Goal: Transaction & Acquisition: Obtain resource

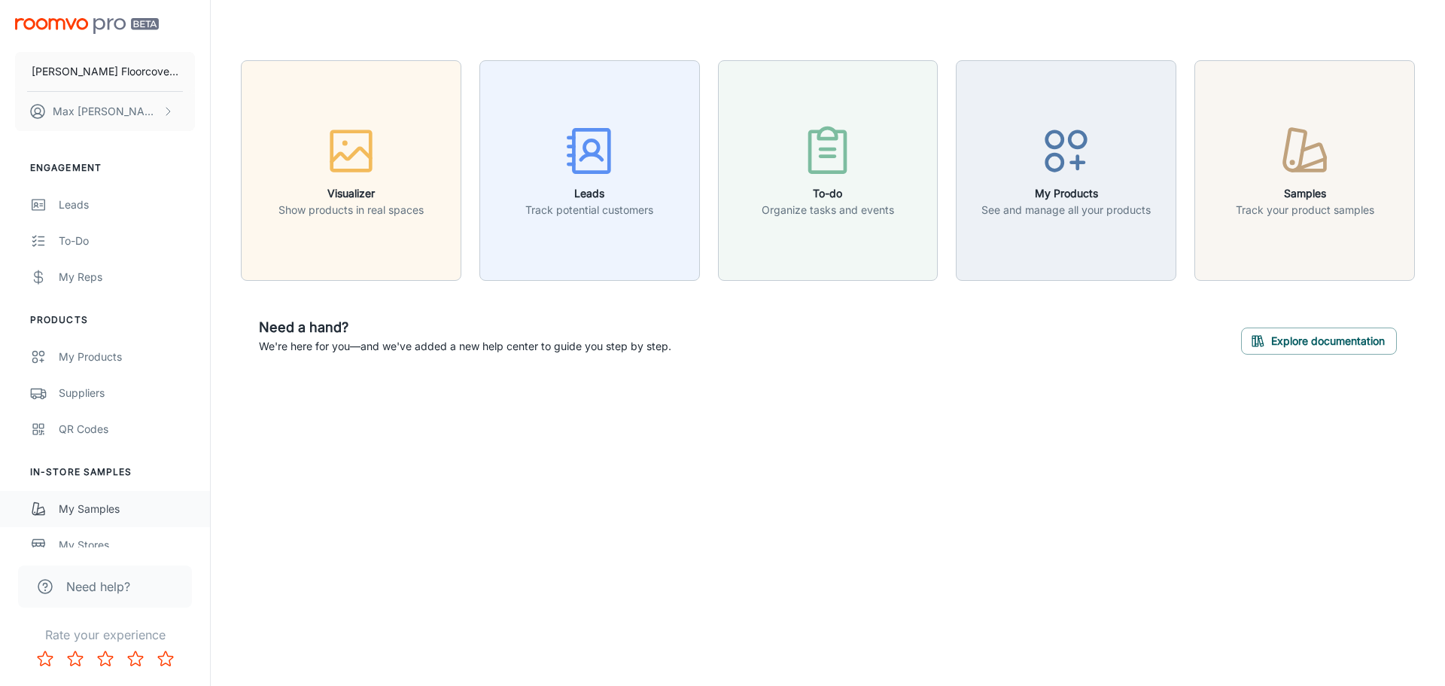
click at [105, 508] on div "My Samples" at bounding box center [127, 509] width 136 height 17
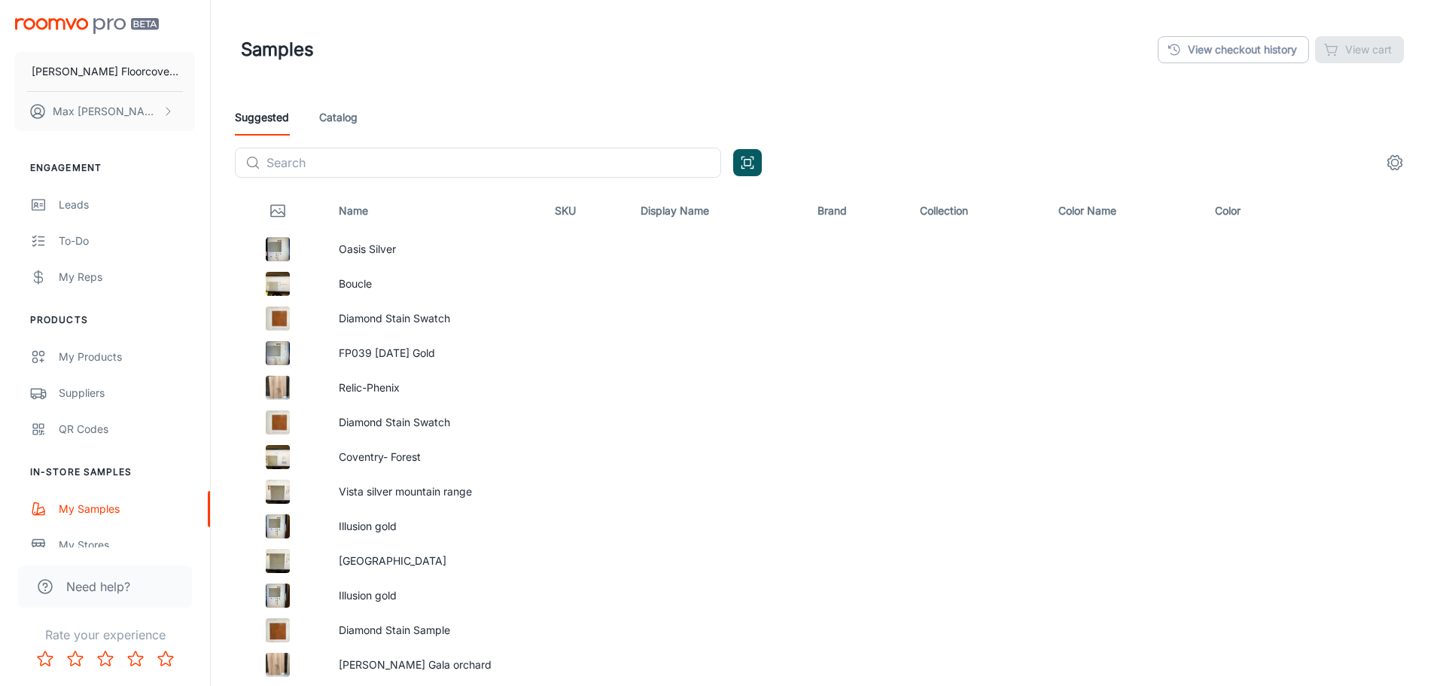
click at [342, 109] on link "Catalog" at bounding box center [338, 117] width 38 height 36
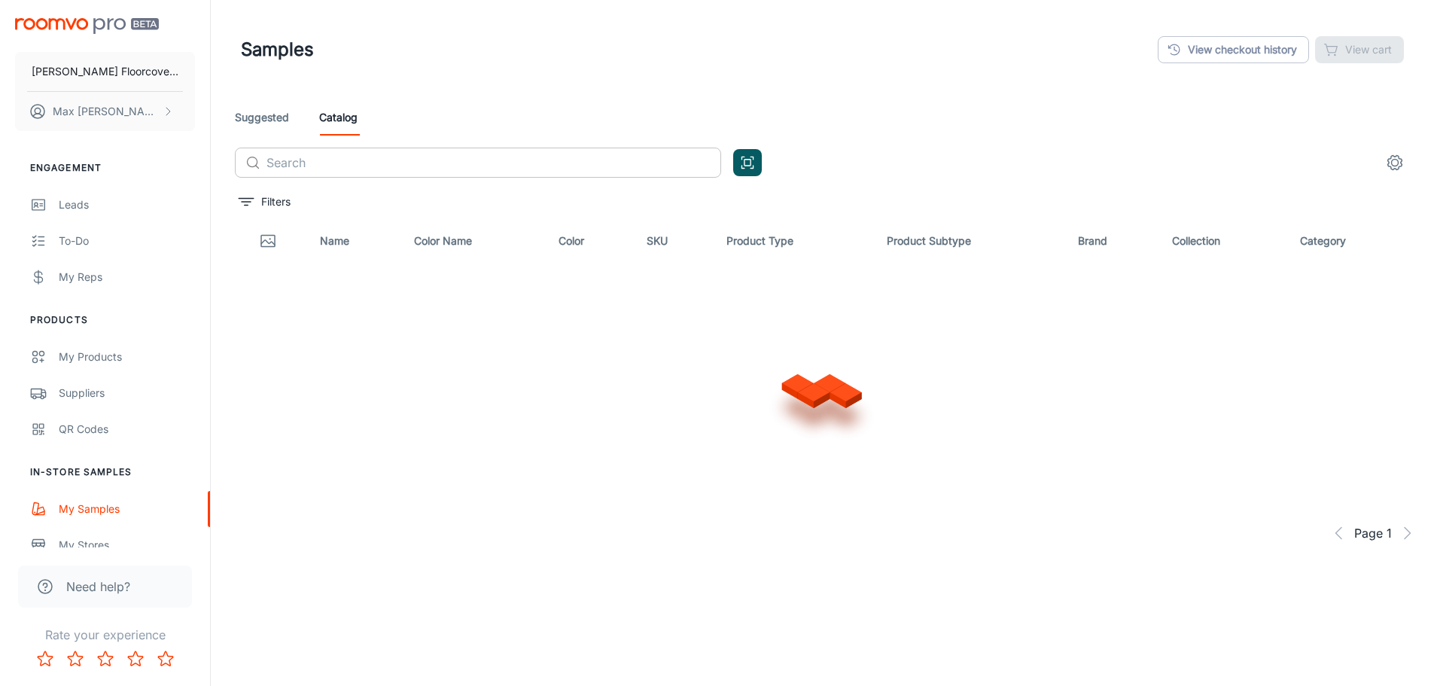
click at [415, 164] on input "text" at bounding box center [493, 163] width 455 height 30
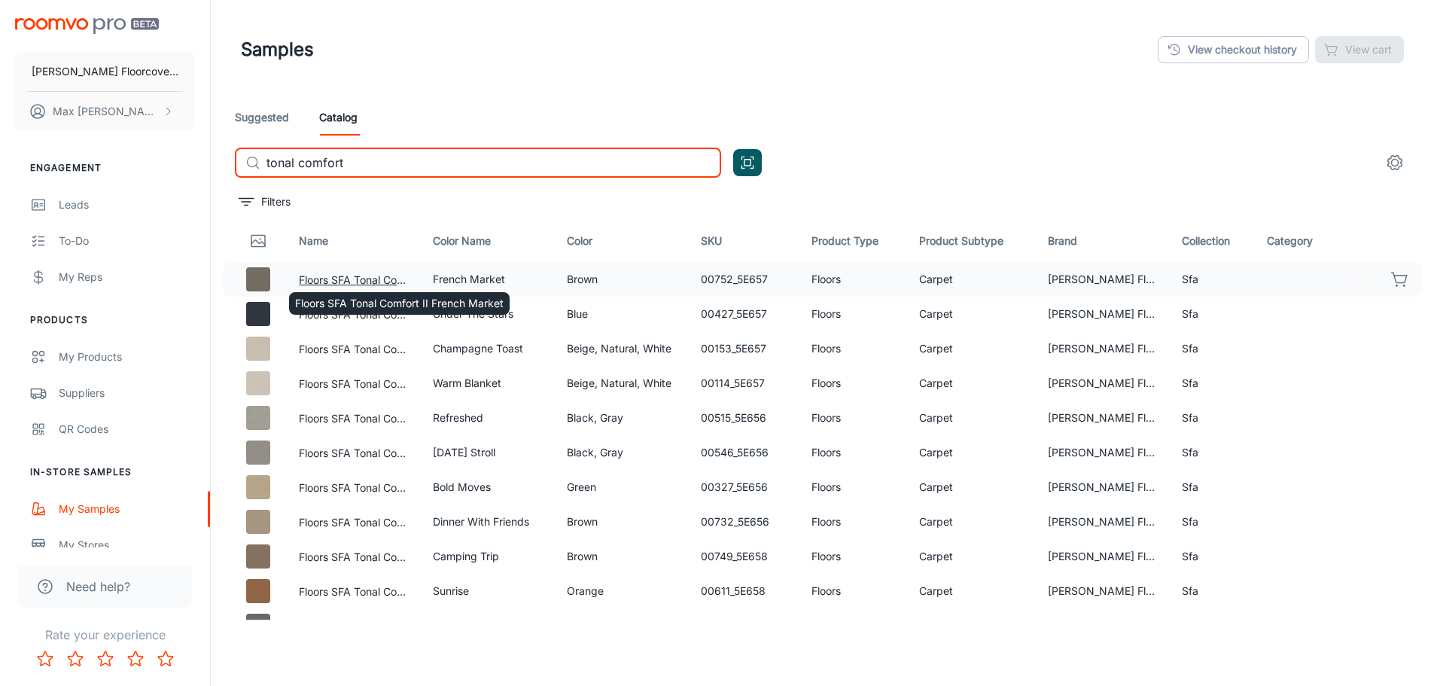
click at [348, 276] on button "Floors SFA Tonal Comfort II French Market" at bounding box center [354, 280] width 110 height 17
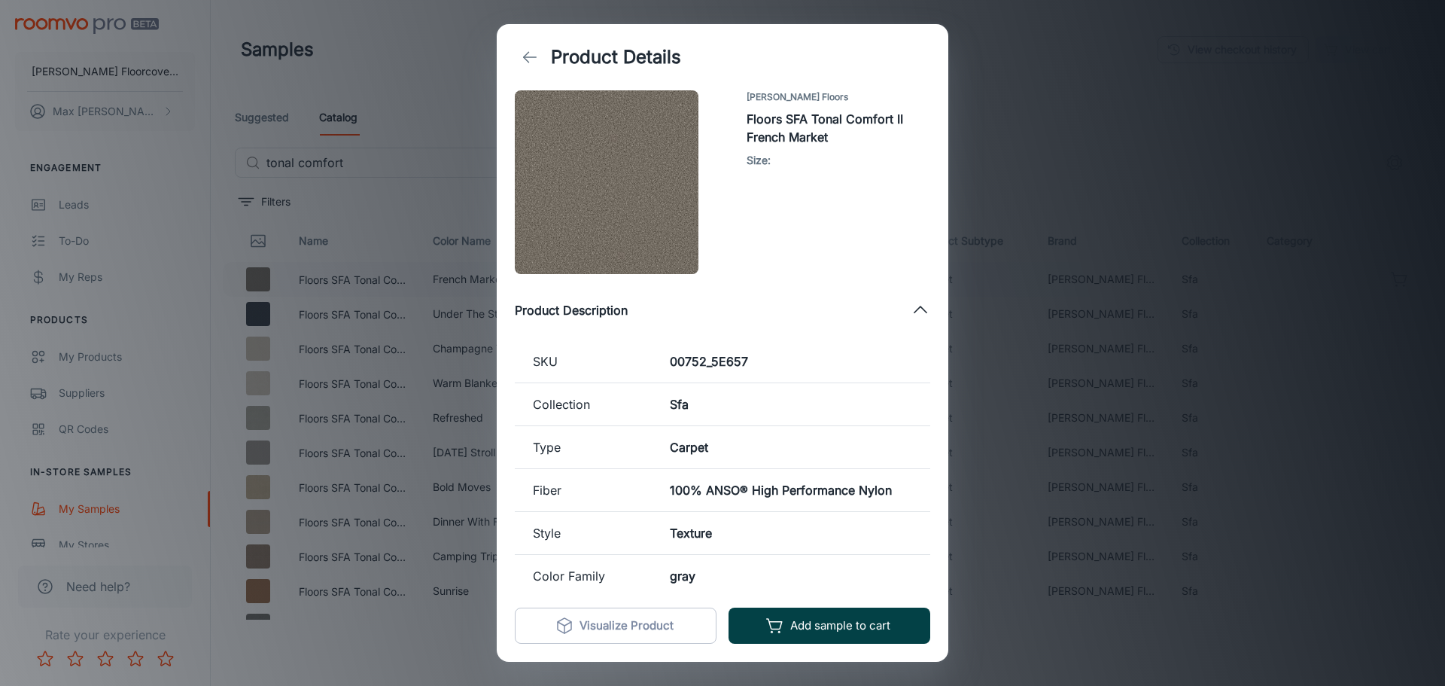
click at [804, 632] on button "Add sample to cart" at bounding box center [830, 625] width 202 height 36
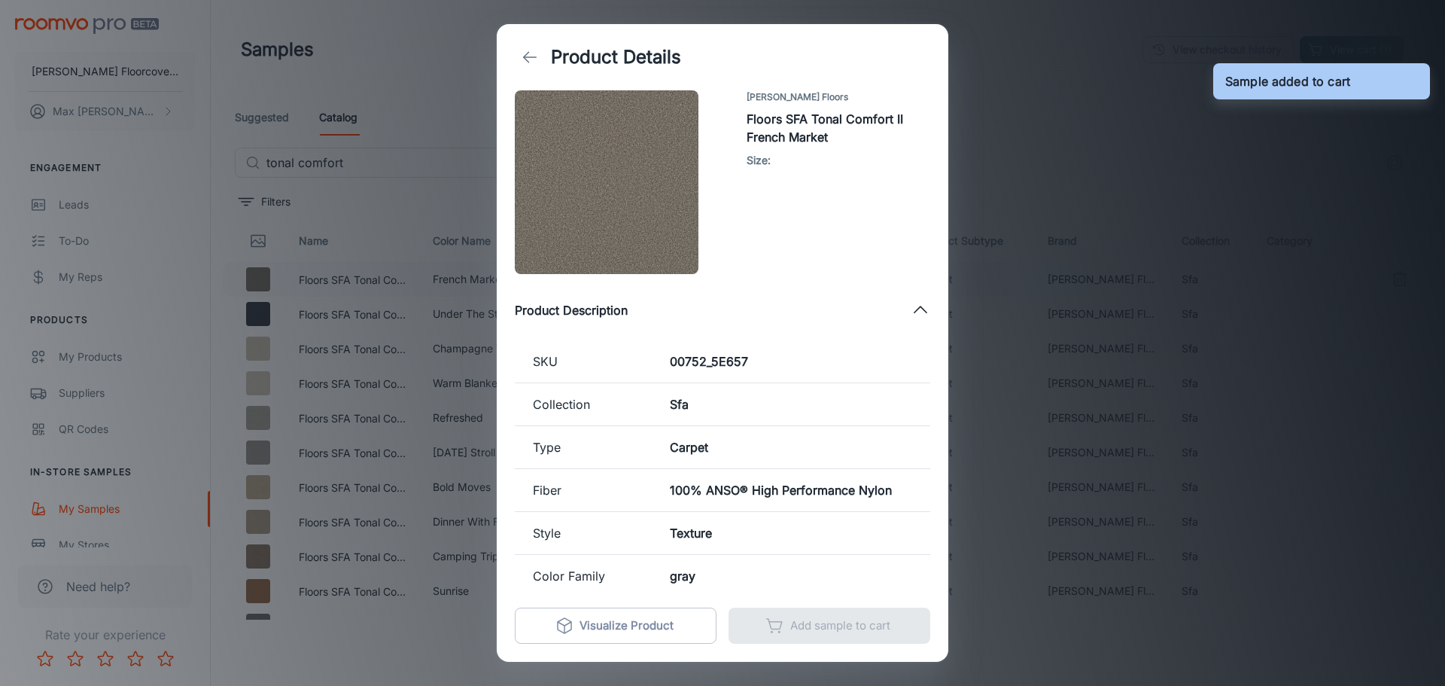
click at [1037, 172] on div "Product Details [PERSON_NAME] Floors Floors SFA Tonal Comfort II French Market …" at bounding box center [722, 343] width 1445 height 686
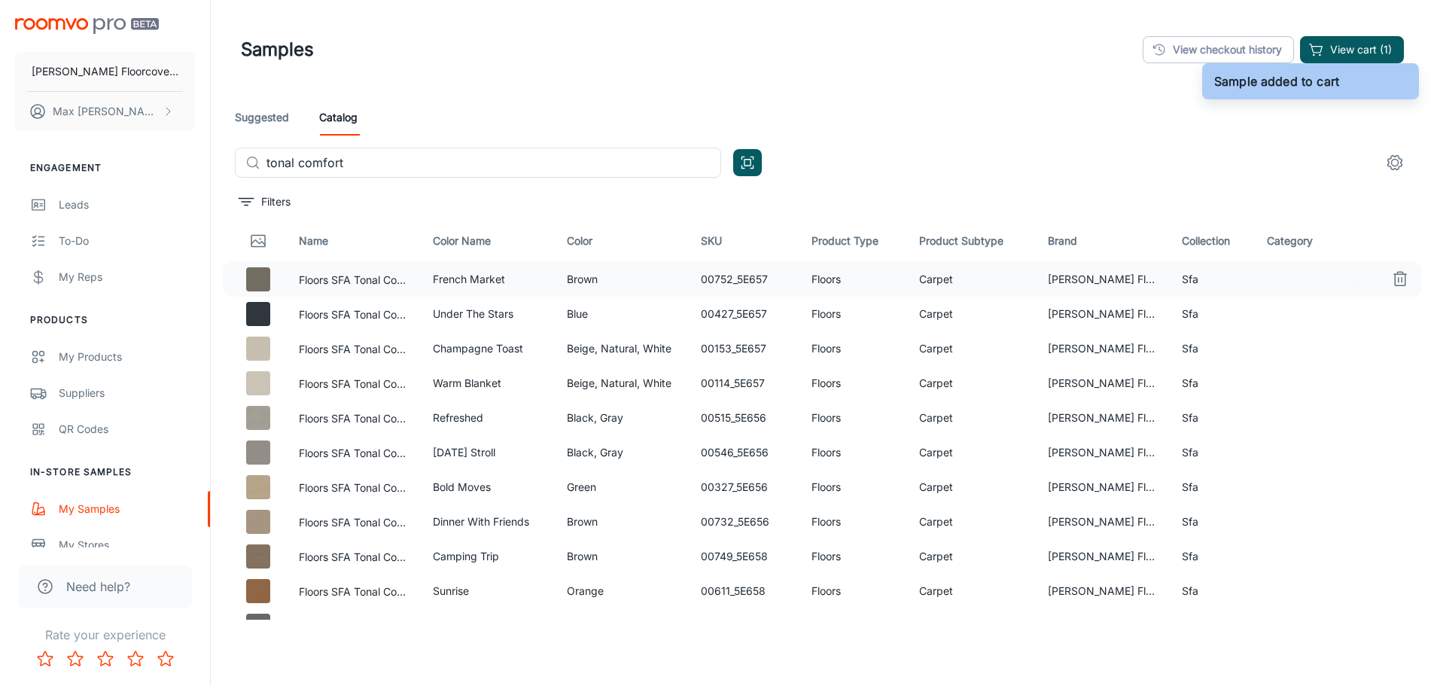
drag, startPoint x: 436, startPoint y: 167, endPoint x: 32, endPoint y: 165, distance: 403.5
click at [87, 161] on div "[PERSON_NAME] Floorcovering [PERSON_NAME] Engagement Leads To-do My Reps Produc…" at bounding box center [717, 381] width 1434 height 763
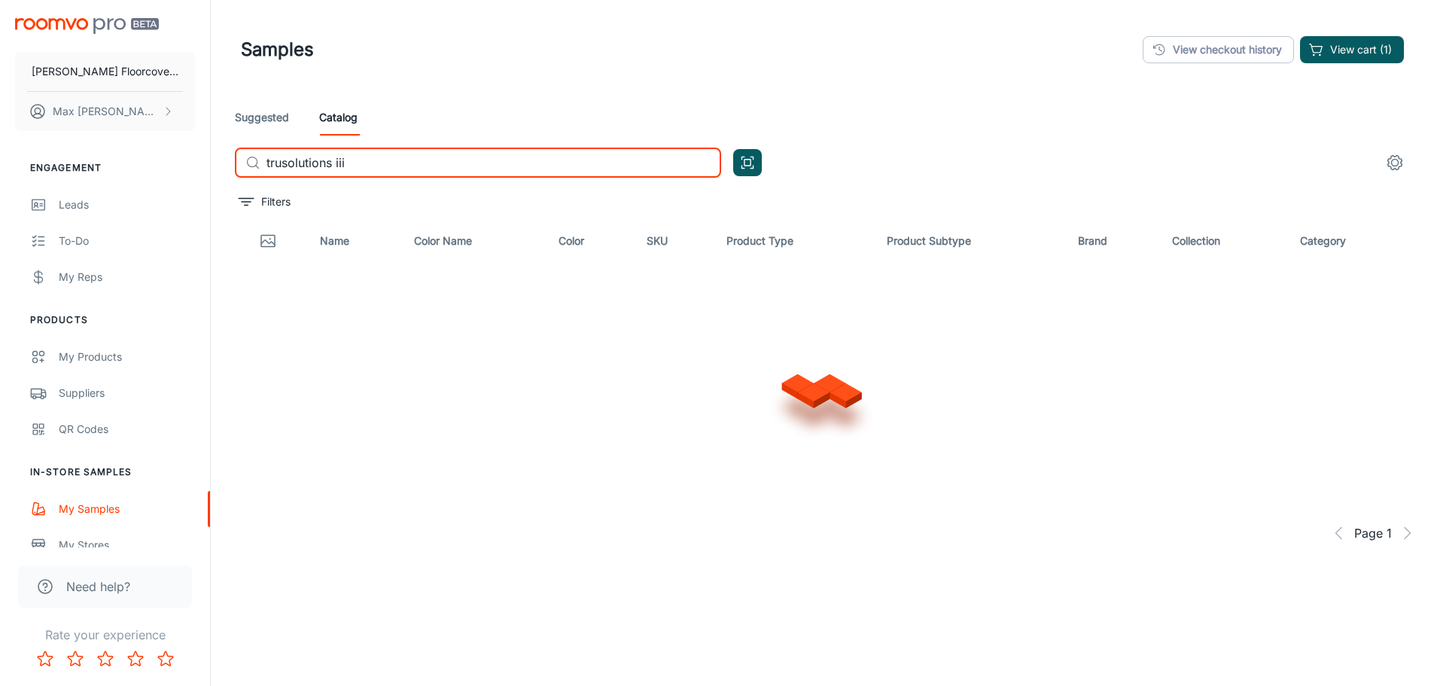
click at [367, 163] on input "trusolutions iii" at bounding box center [493, 163] width 455 height 30
type input "trusolutions"
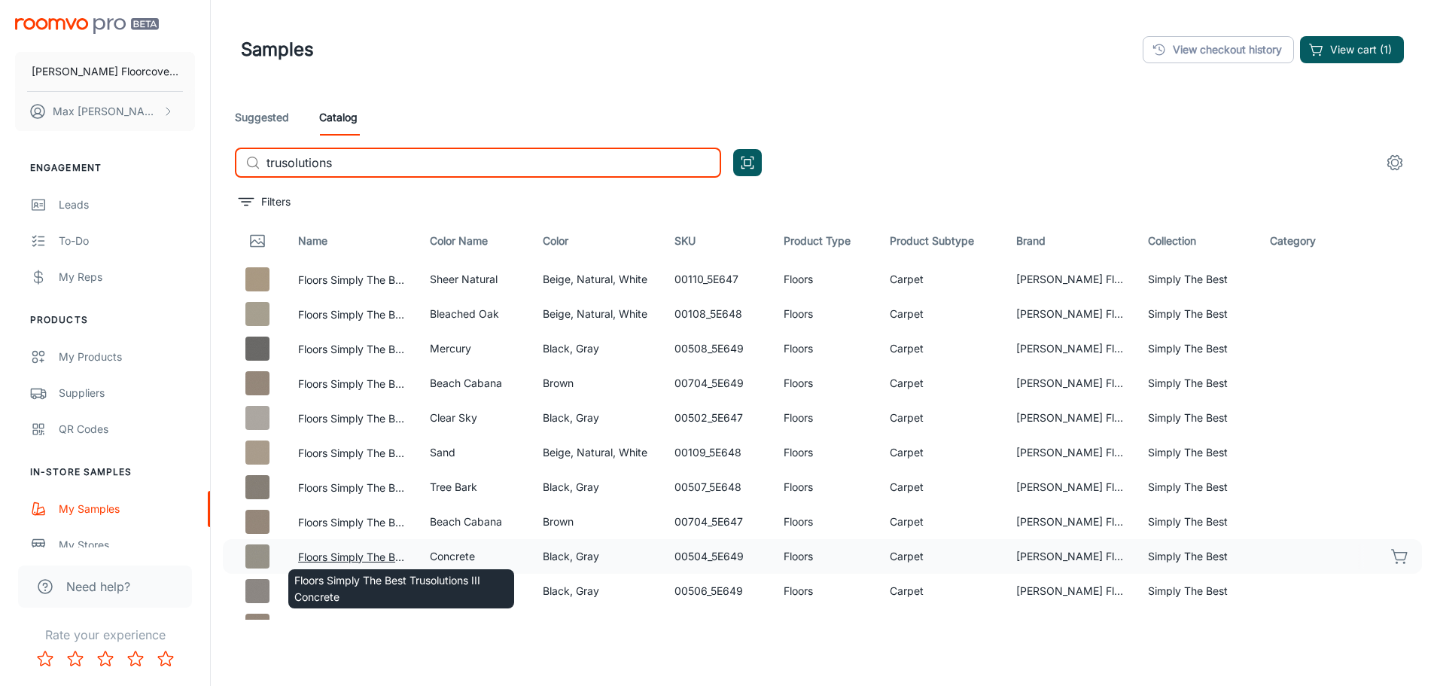
click at [372, 558] on button "Floors Simply The Best Trusolutions III Concrete" at bounding box center [352, 557] width 108 height 17
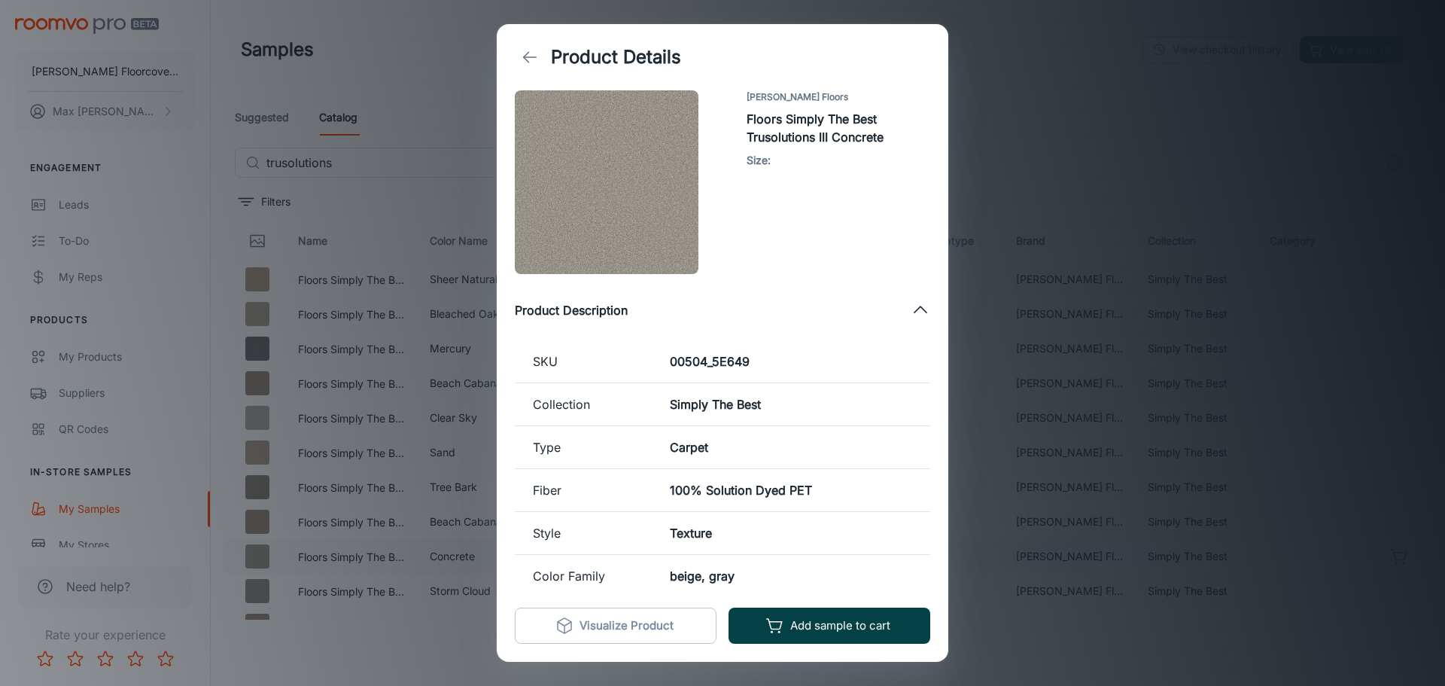
click at [819, 623] on button "Add sample to cart" at bounding box center [830, 625] width 202 height 36
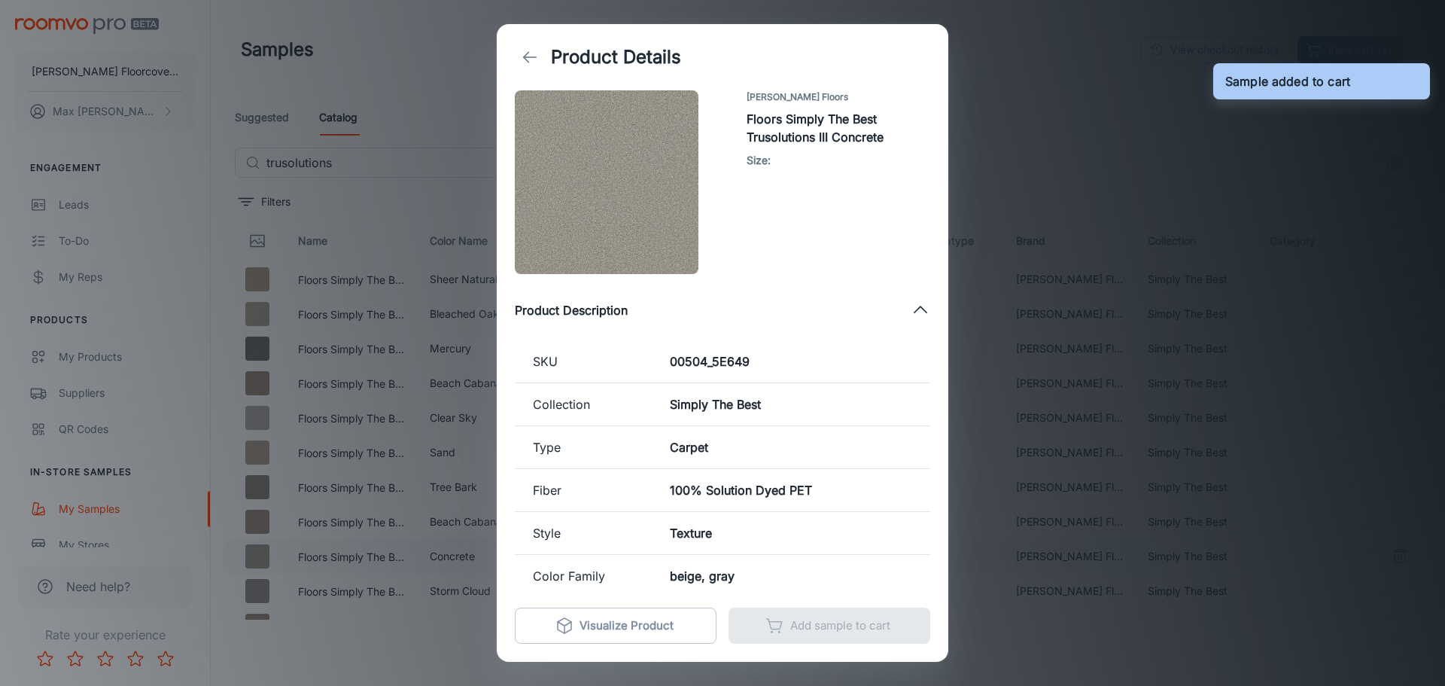
click at [1130, 104] on div "Product Details [PERSON_NAME] Floors Floors Simply The Best Trusolutions III Co…" at bounding box center [722, 343] width 1445 height 686
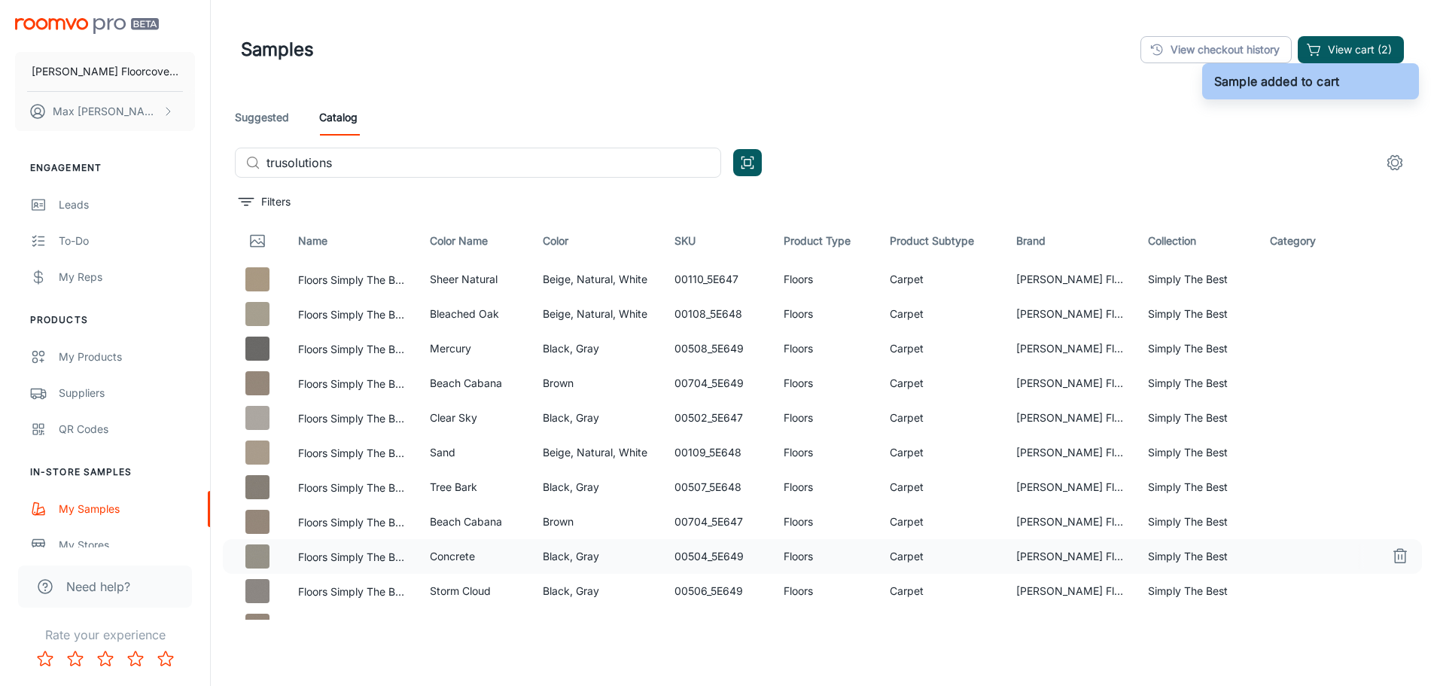
drag, startPoint x: 349, startPoint y: 160, endPoint x: 147, endPoint y: 160, distance: 202.5
click at [184, 162] on div "[PERSON_NAME] Floorcovering [PERSON_NAME] Engagement Leads To-do My Reps Produc…" at bounding box center [717, 381] width 1434 height 763
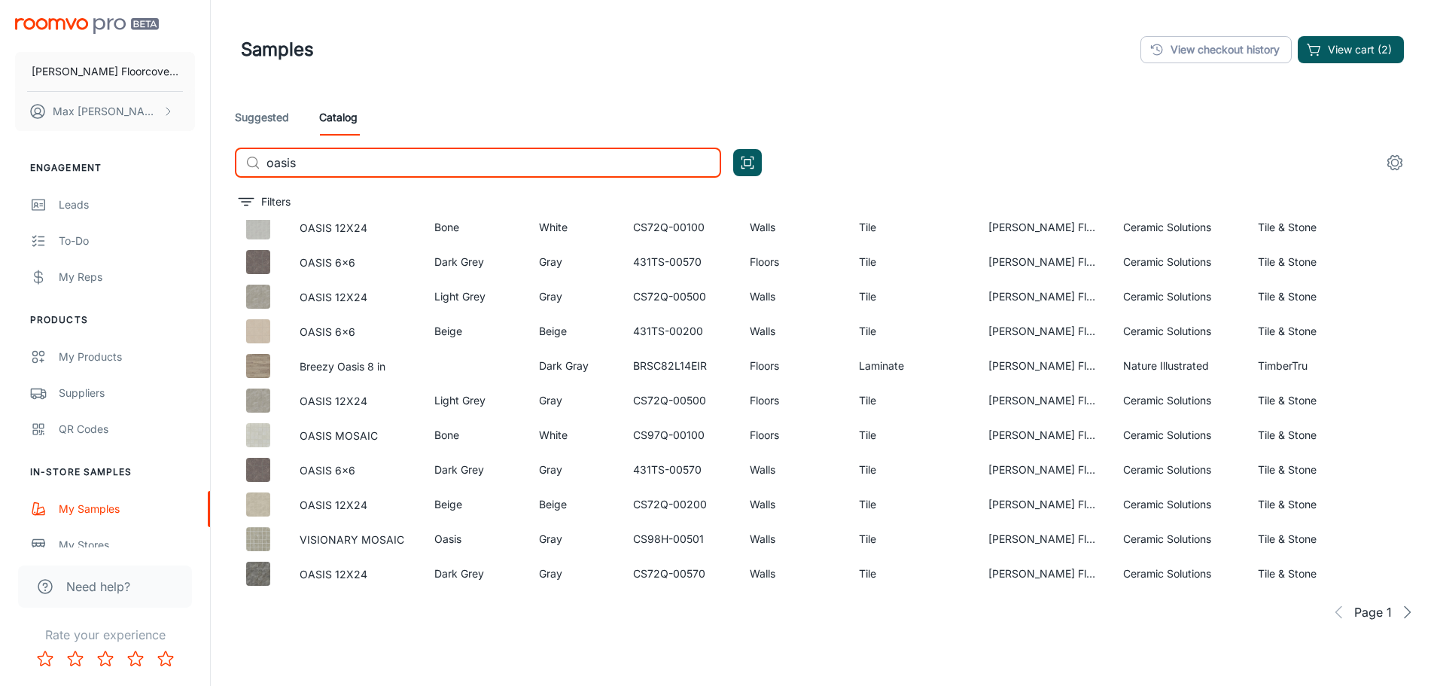
scroll to position [793, 0]
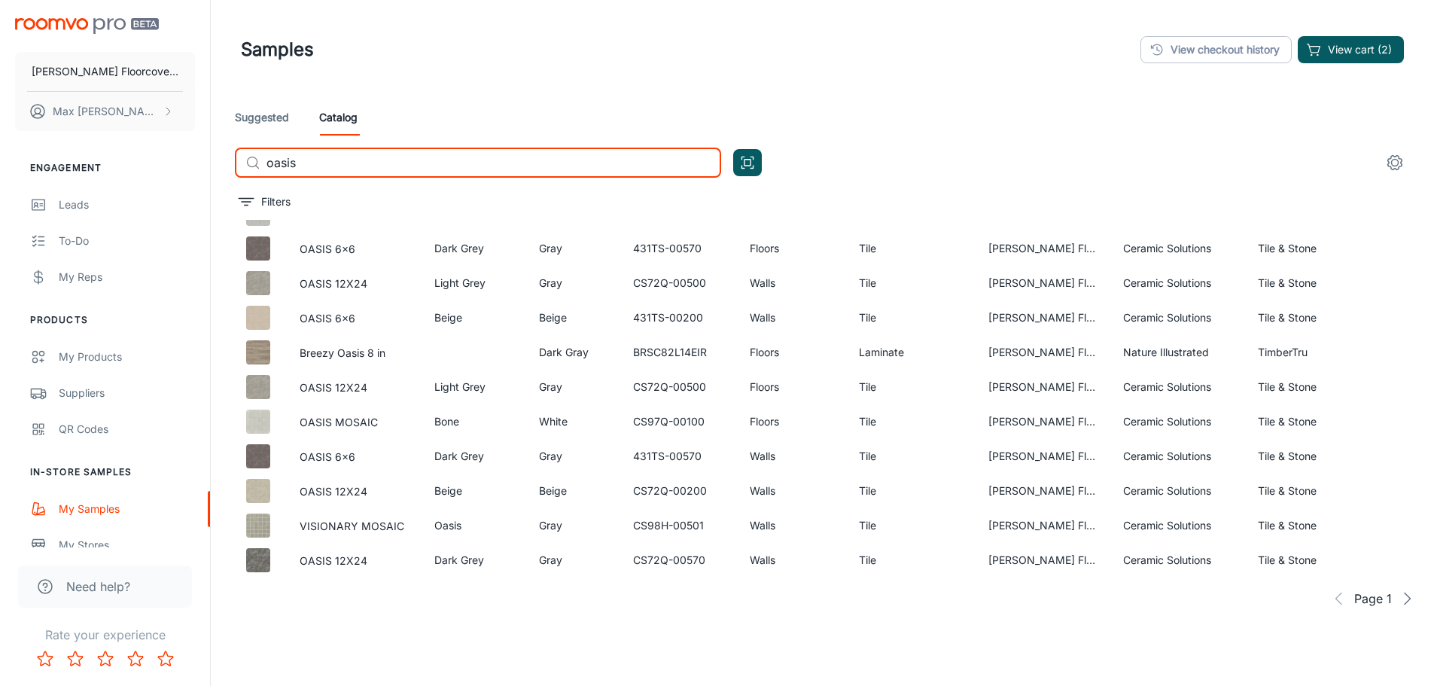
click at [1398, 604] on icon "button" at bounding box center [1407, 598] width 18 height 18
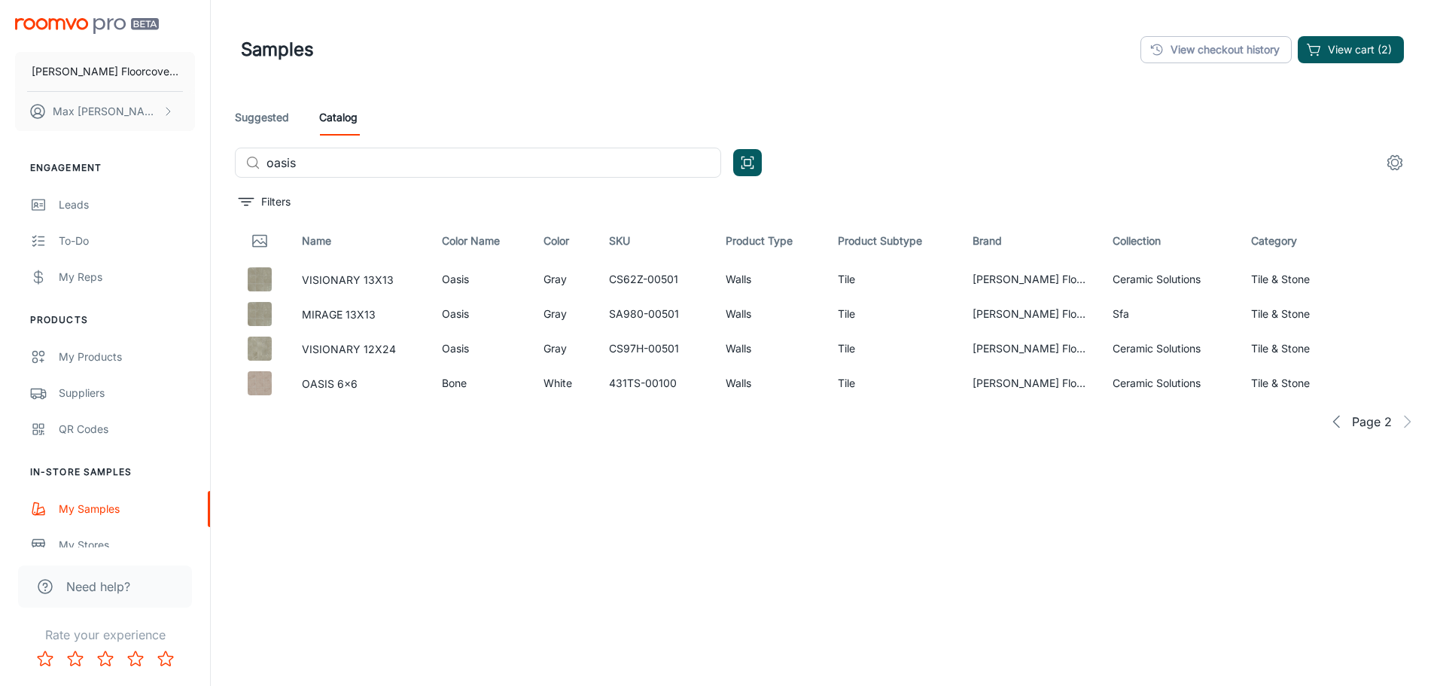
click at [1333, 420] on icon "button" at bounding box center [1337, 422] width 18 height 18
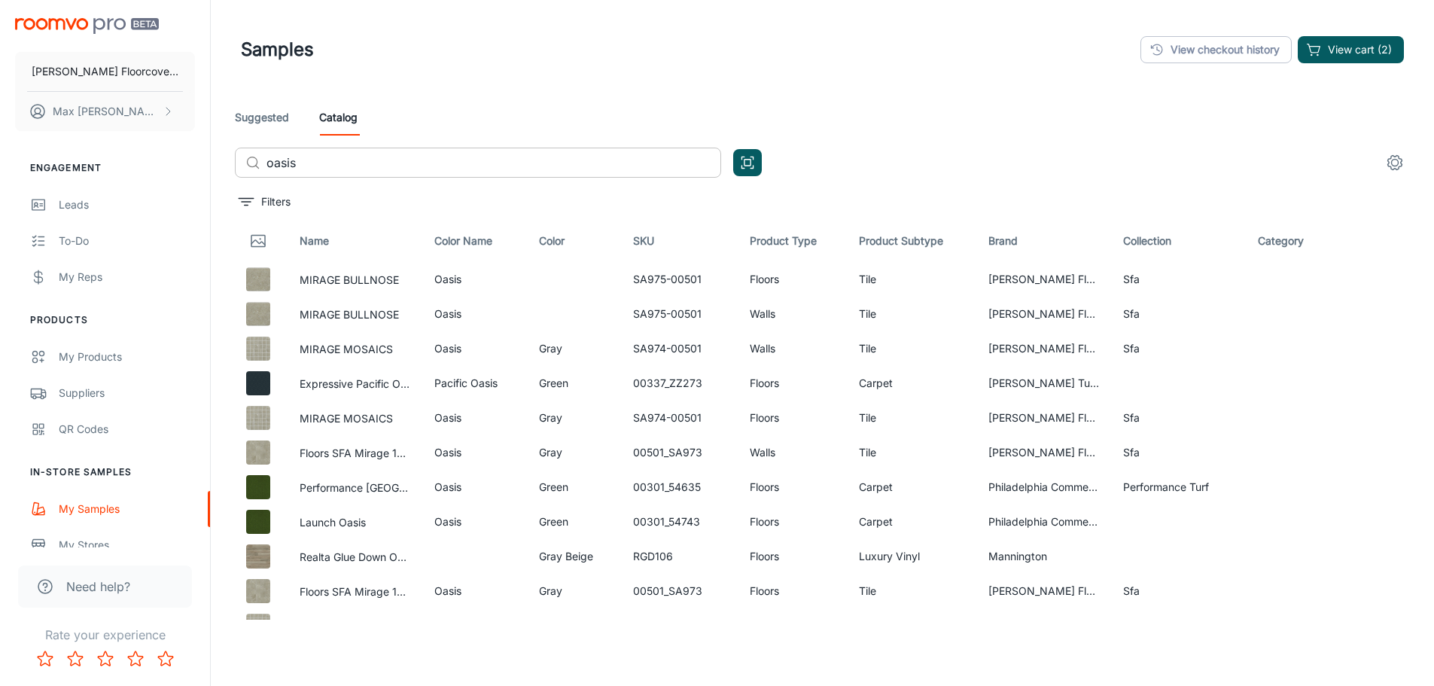
click at [387, 154] on input "oasis" at bounding box center [493, 163] width 455 height 30
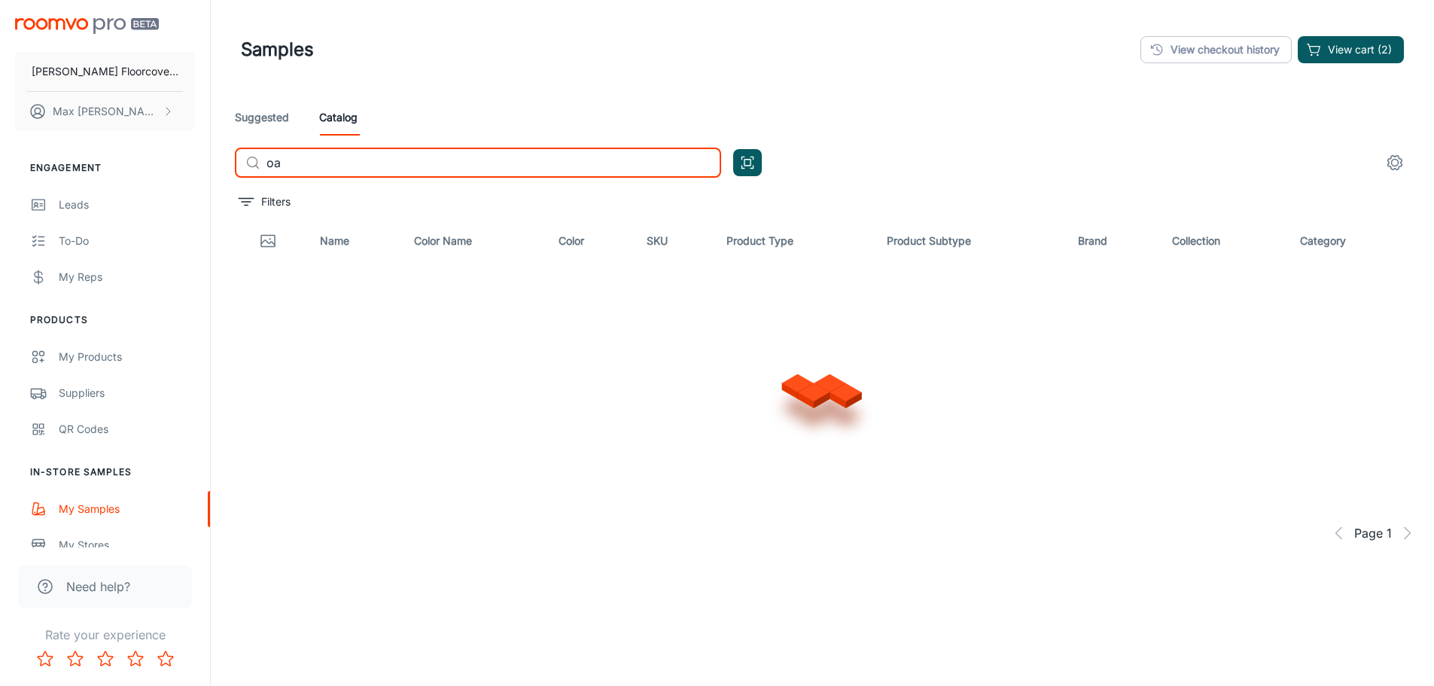
type input "o"
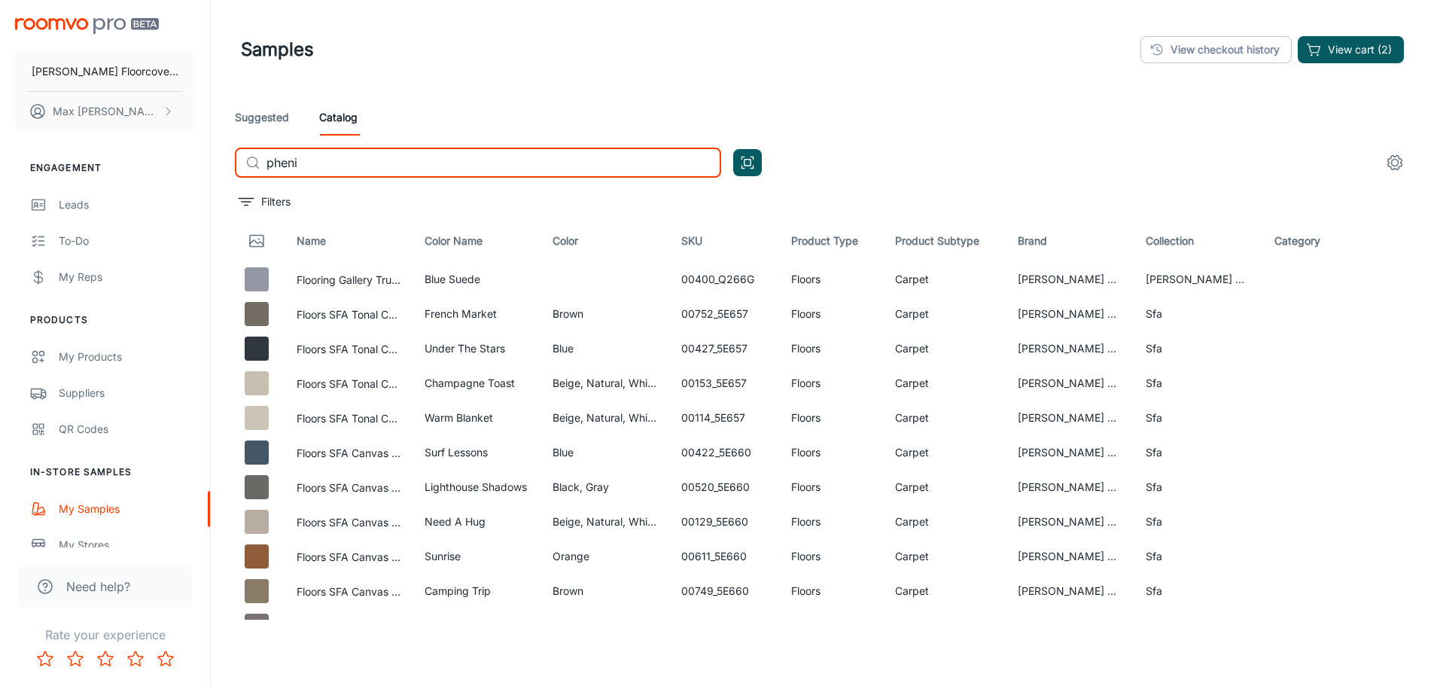
type input "phenix"
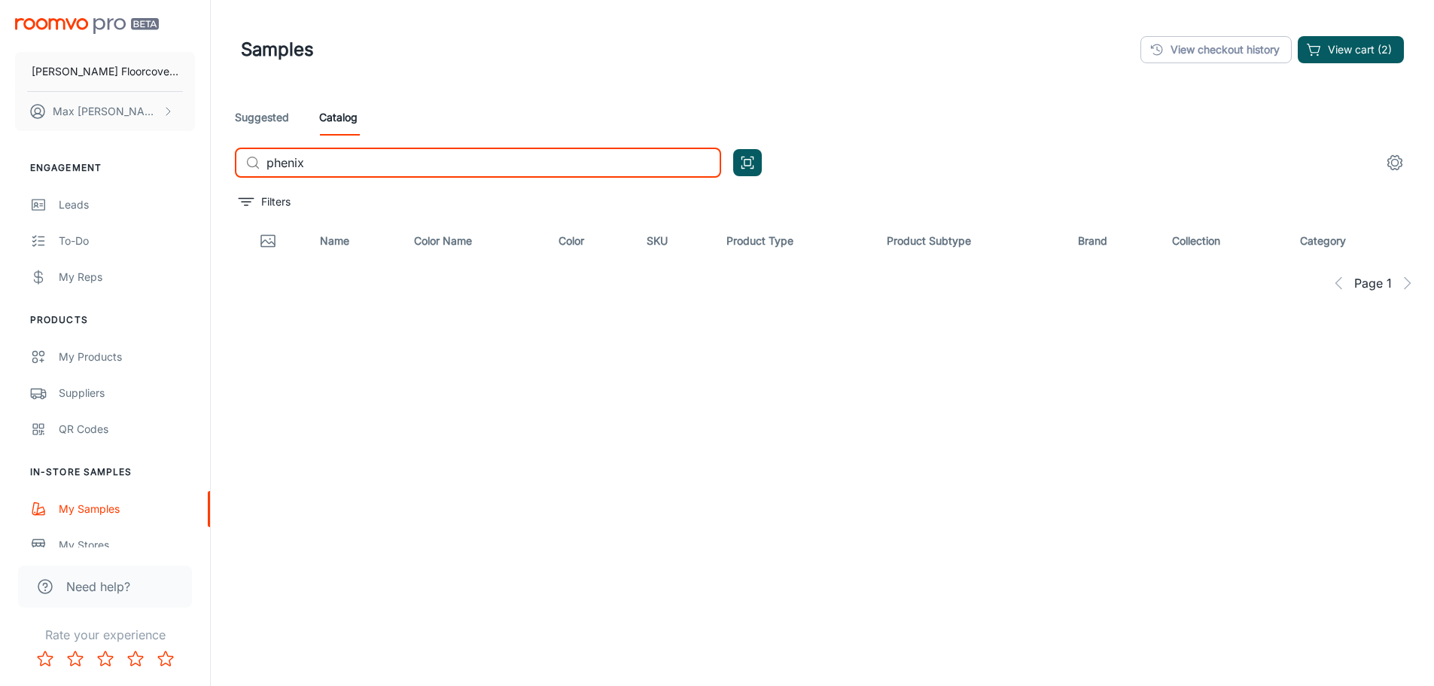
drag, startPoint x: 425, startPoint y: 163, endPoint x: 248, endPoint y: 160, distance: 176.9
click at [248, 160] on div "​ phenix ​" at bounding box center [478, 163] width 486 height 30
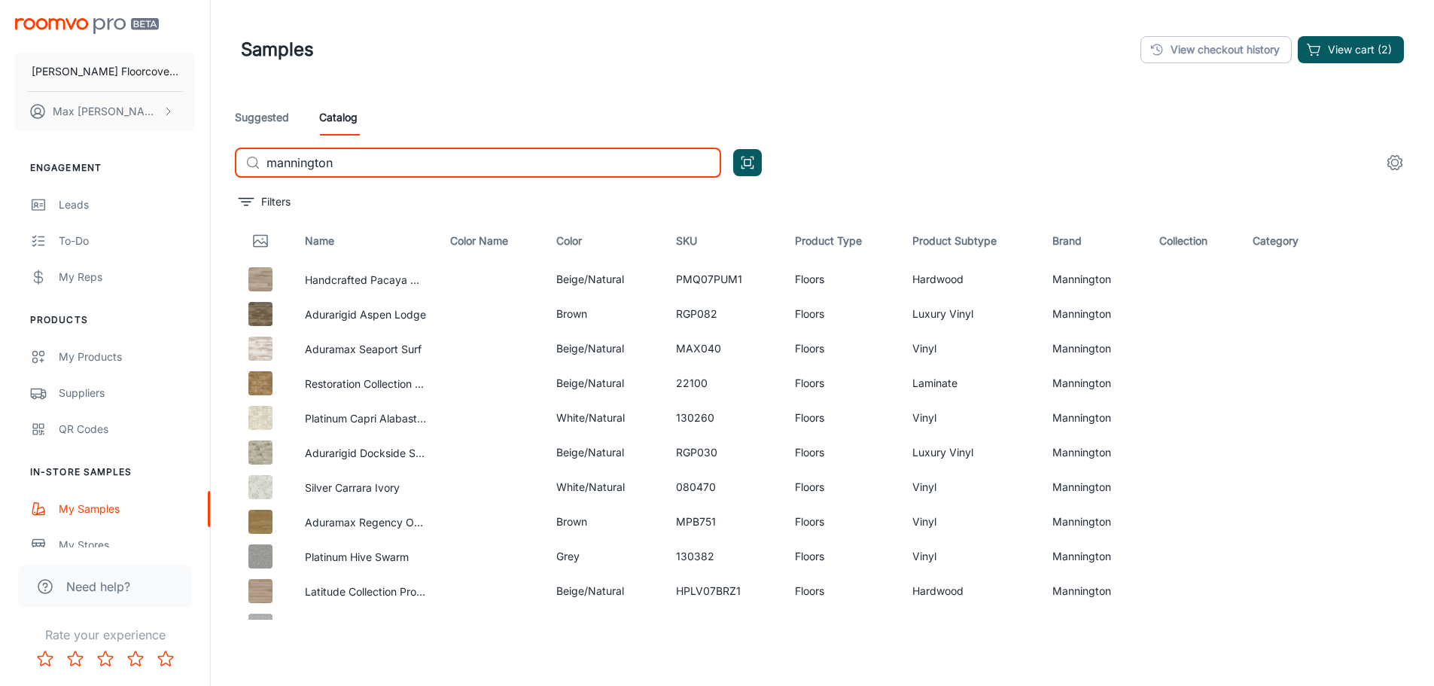
type input "mannington"
click at [947, 240] on th "Product Subtype" at bounding box center [970, 241] width 140 height 42
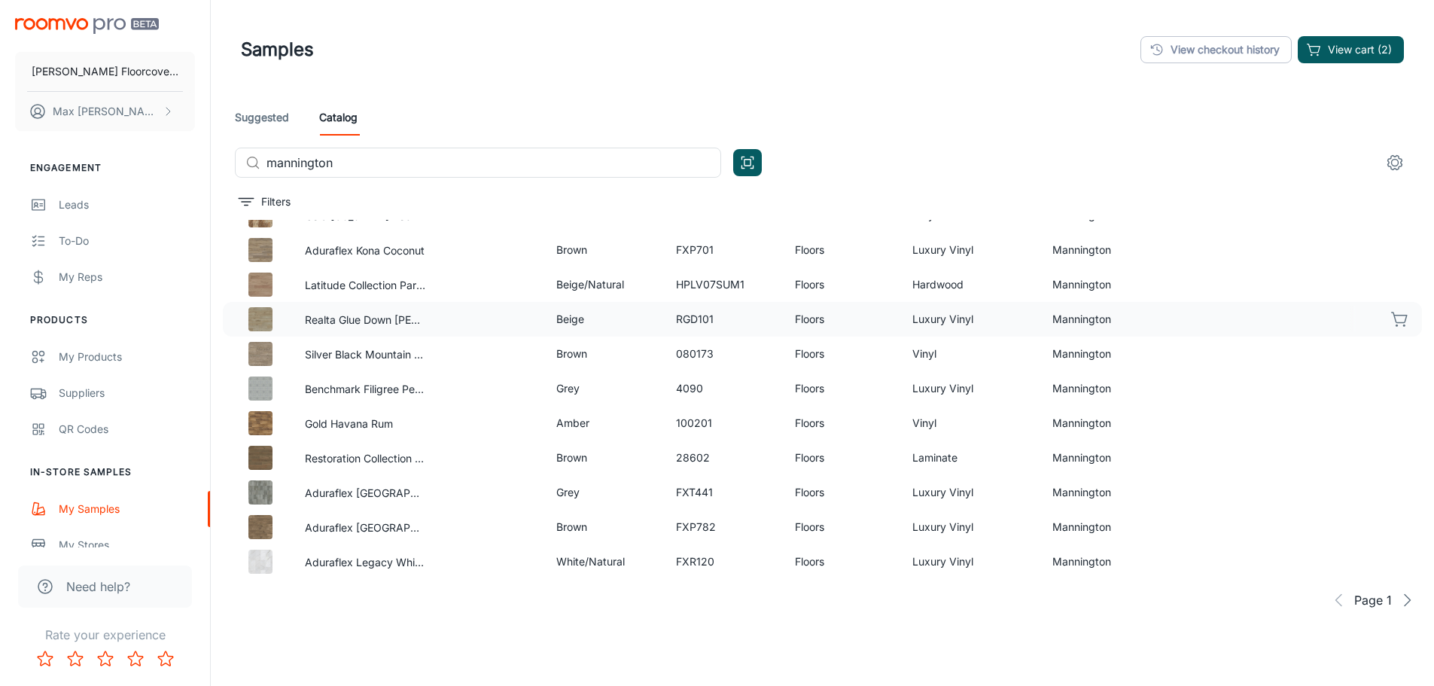
scroll to position [793, 0]
click at [1402, 598] on icon "button" at bounding box center [1407, 598] width 18 height 18
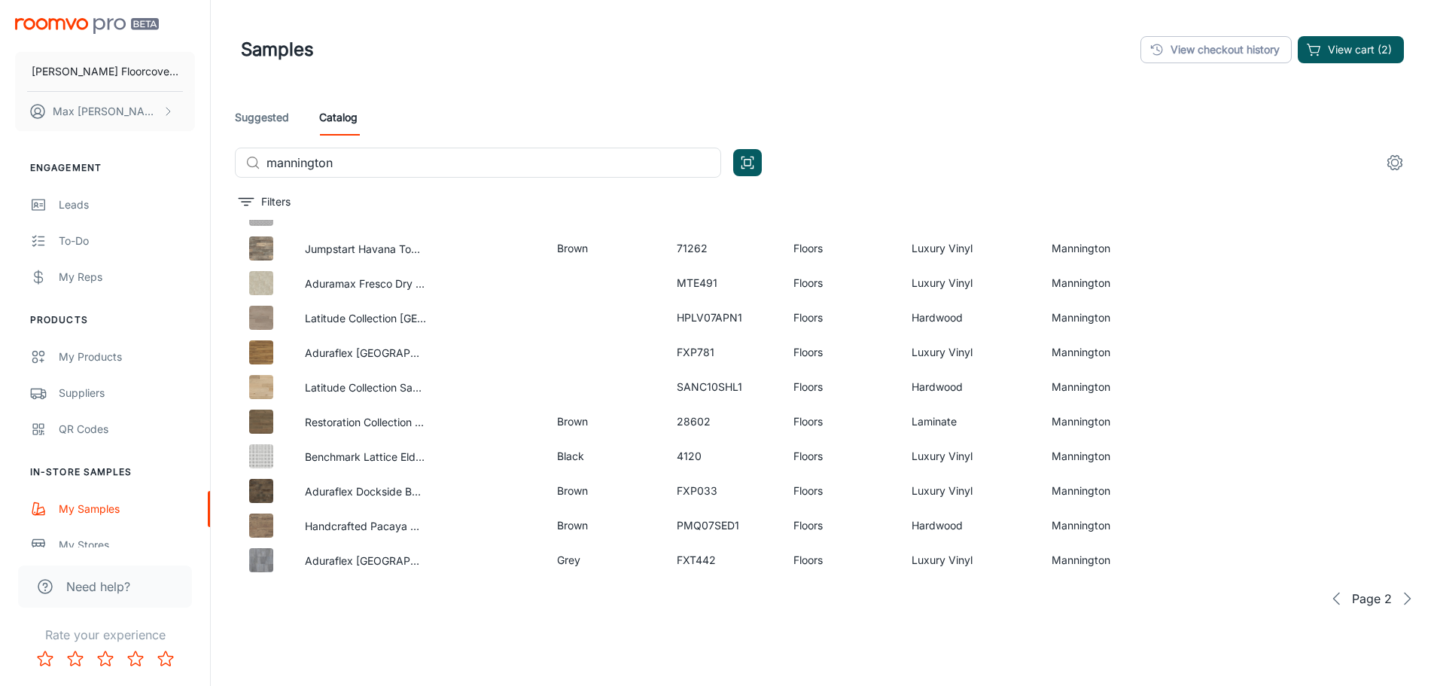
click at [1398, 605] on icon "button" at bounding box center [1407, 598] width 18 height 18
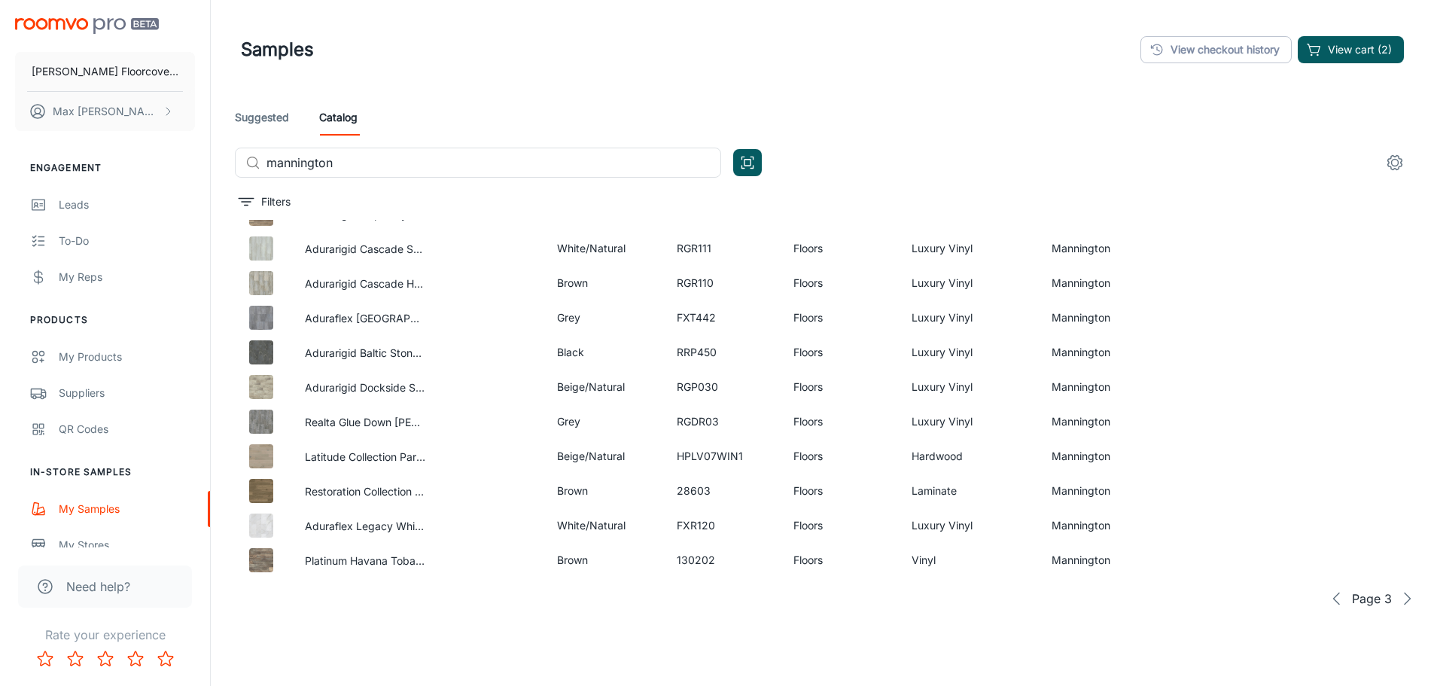
click at [1402, 601] on icon "button" at bounding box center [1407, 598] width 18 height 18
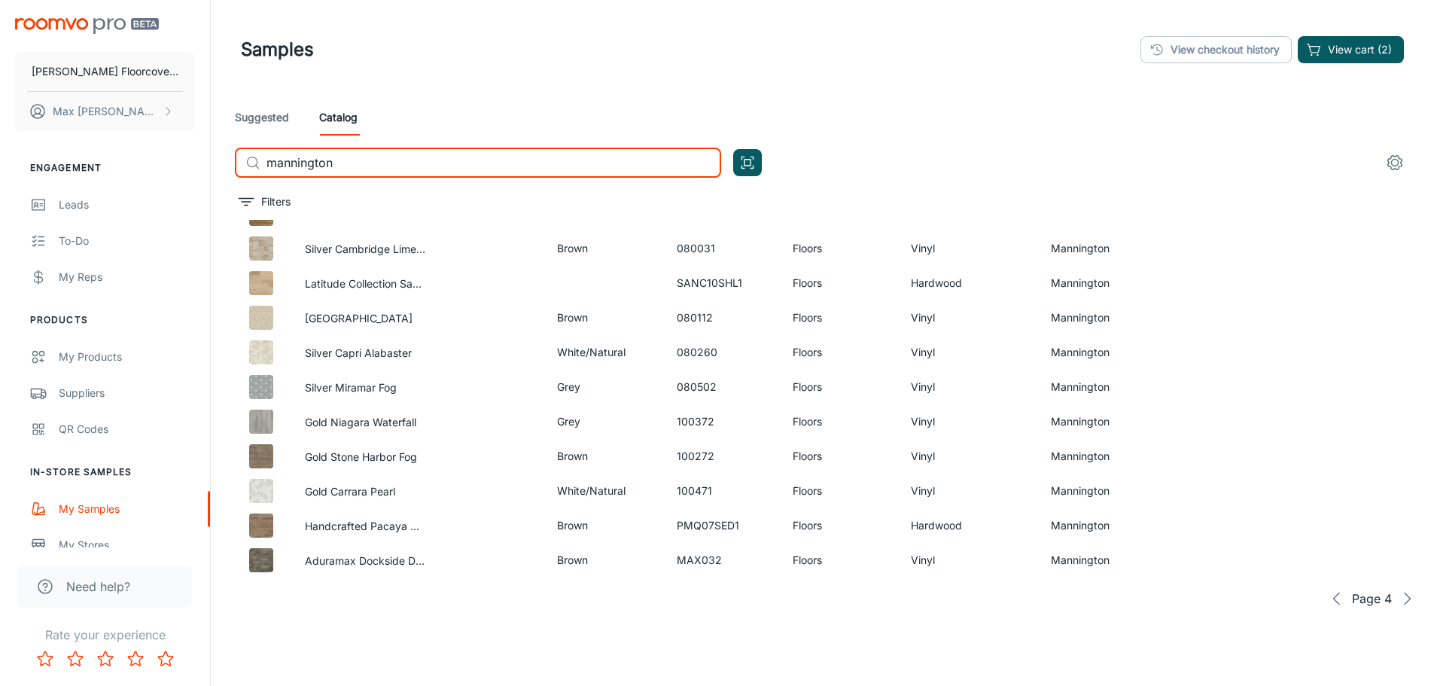
drag, startPoint x: 397, startPoint y: 157, endPoint x: 172, endPoint y: 152, distance: 225.9
click at [178, 152] on div "[PERSON_NAME] Floorcovering [PERSON_NAME] Engagement Leads To-do My Reps Produc…" at bounding box center [717, 381] width 1434 height 763
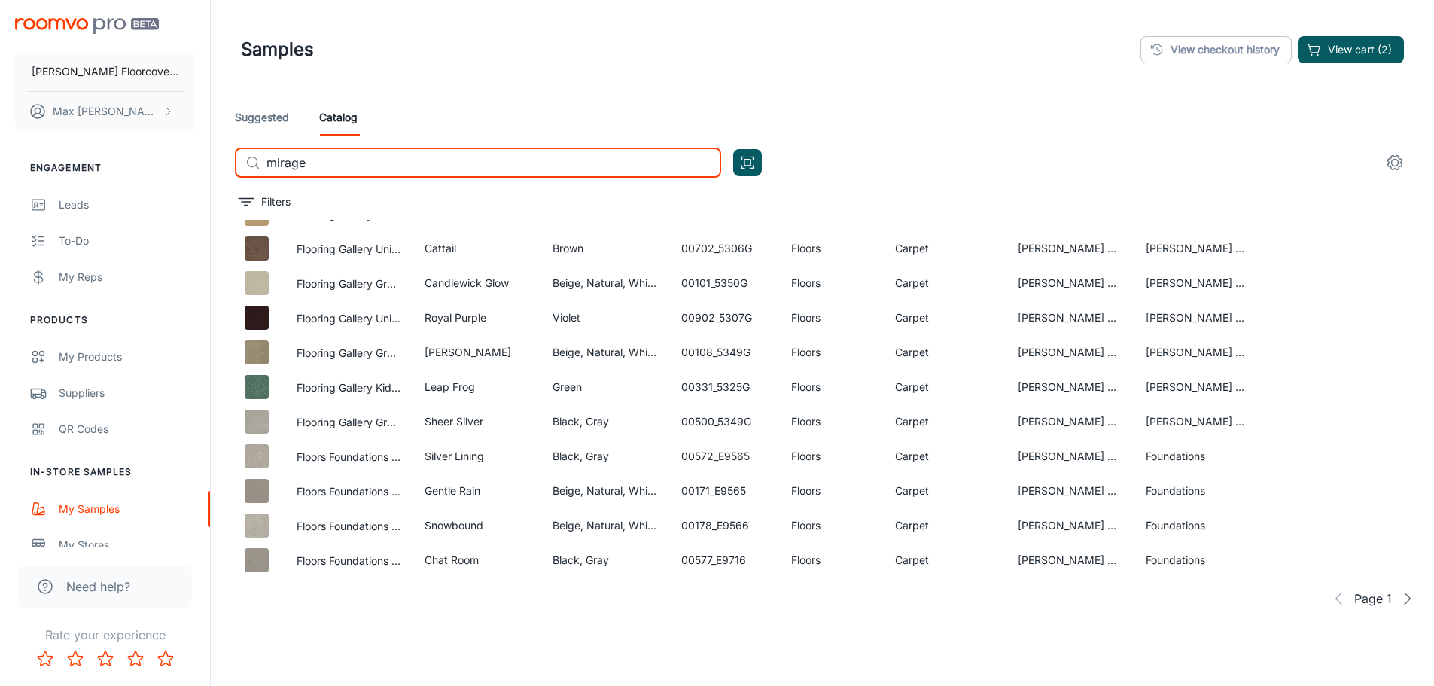
type input "mirage"
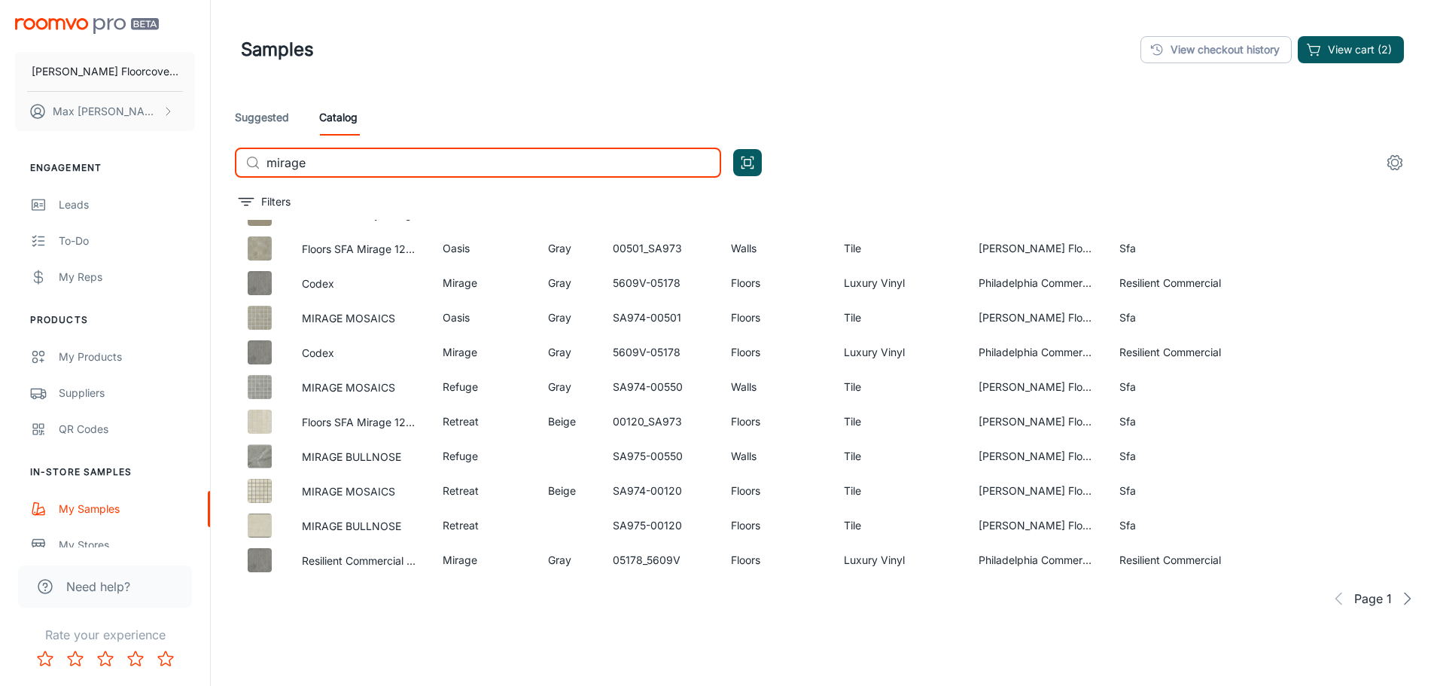
click at [1398, 598] on icon "button" at bounding box center [1407, 598] width 18 height 18
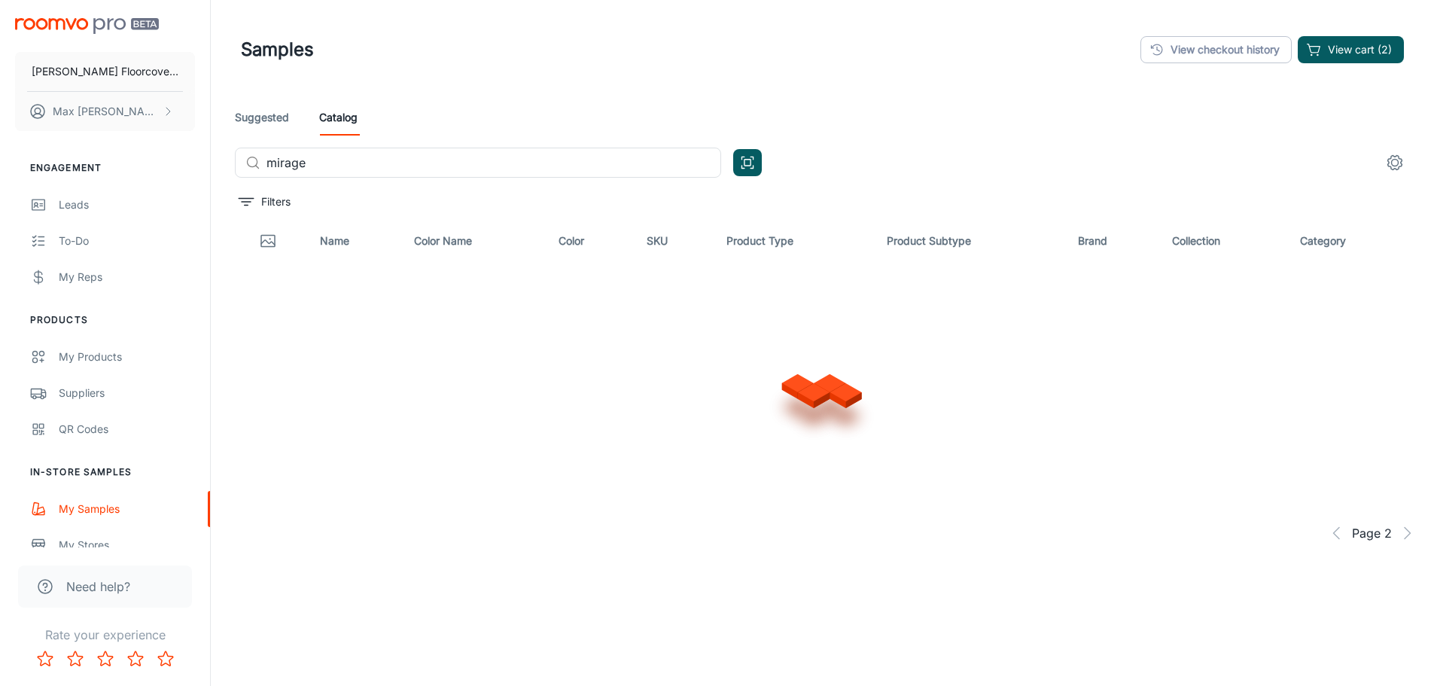
click at [1105, 633] on div "Samples View checkout history View cart (2) Suggested Catalog ​ mirage ​ Filter…" at bounding box center [822, 381] width 1223 height 763
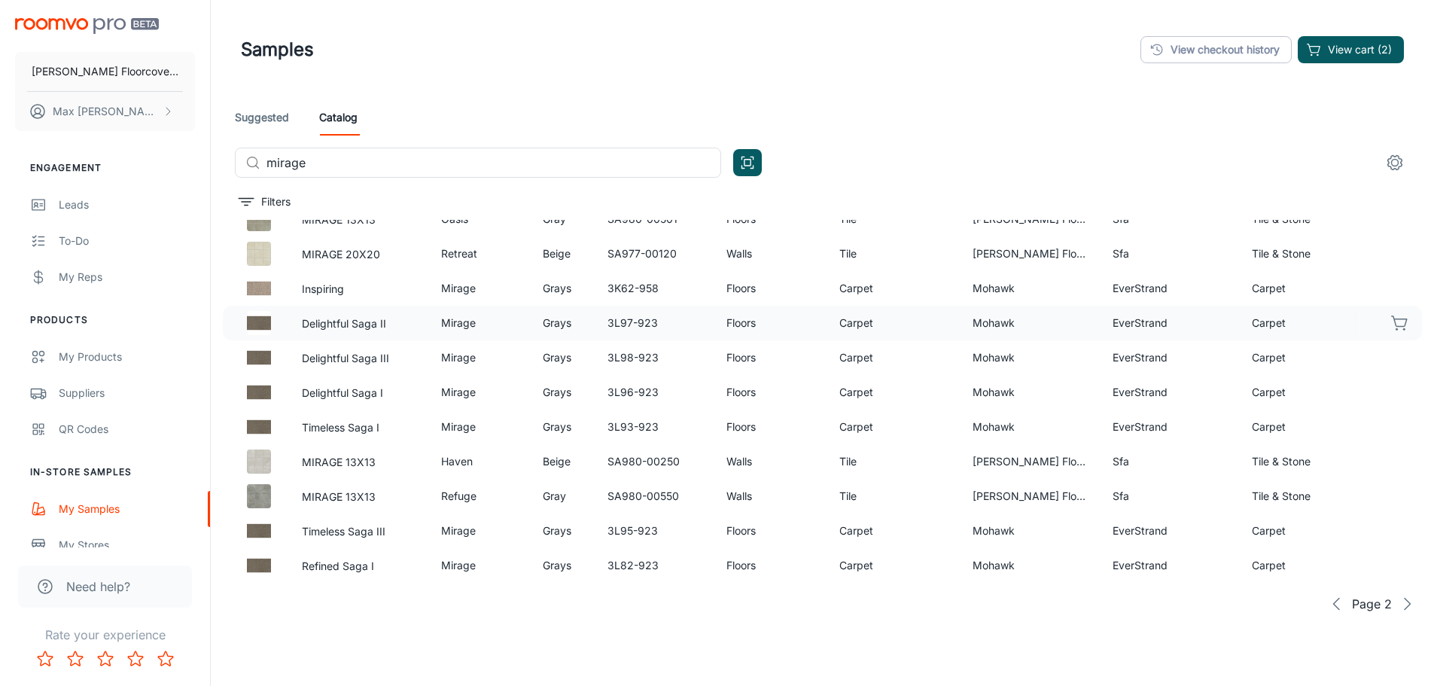
scroll to position [793, 0]
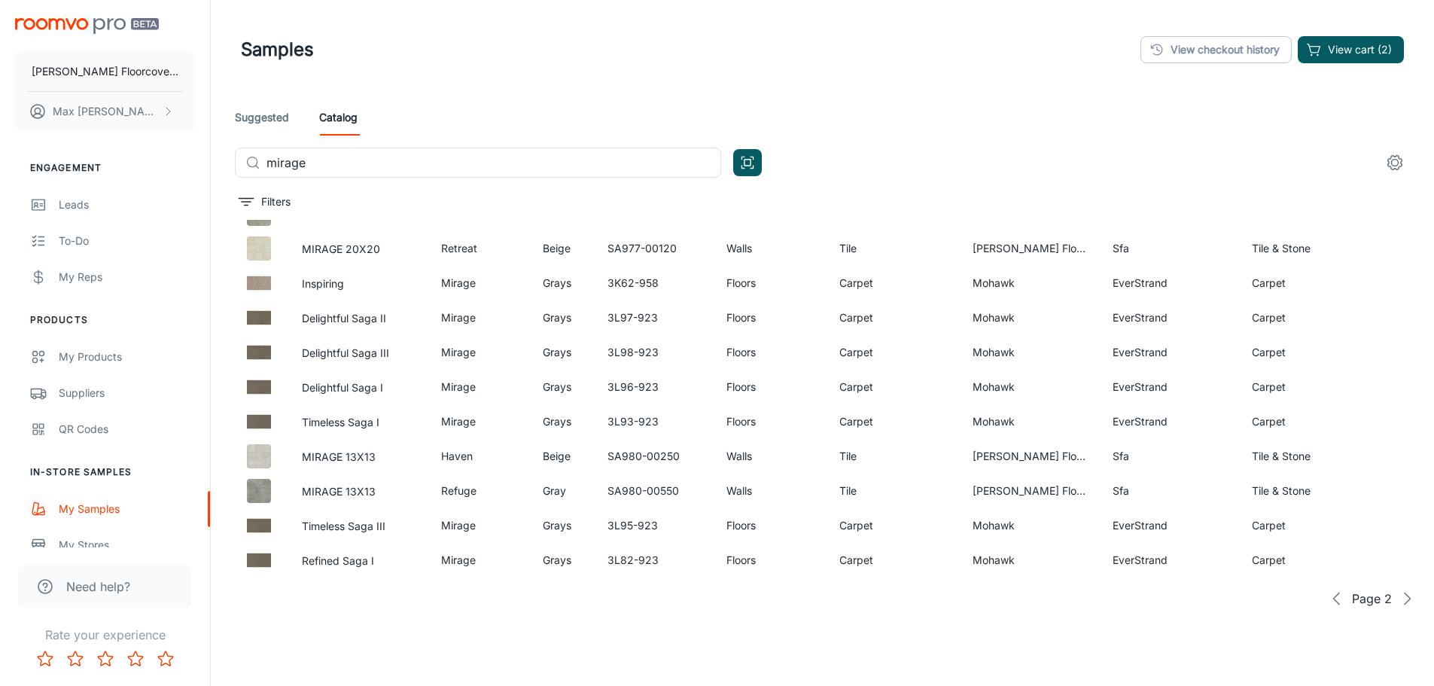
click at [1398, 599] on icon "button" at bounding box center [1407, 598] width 18 height 18
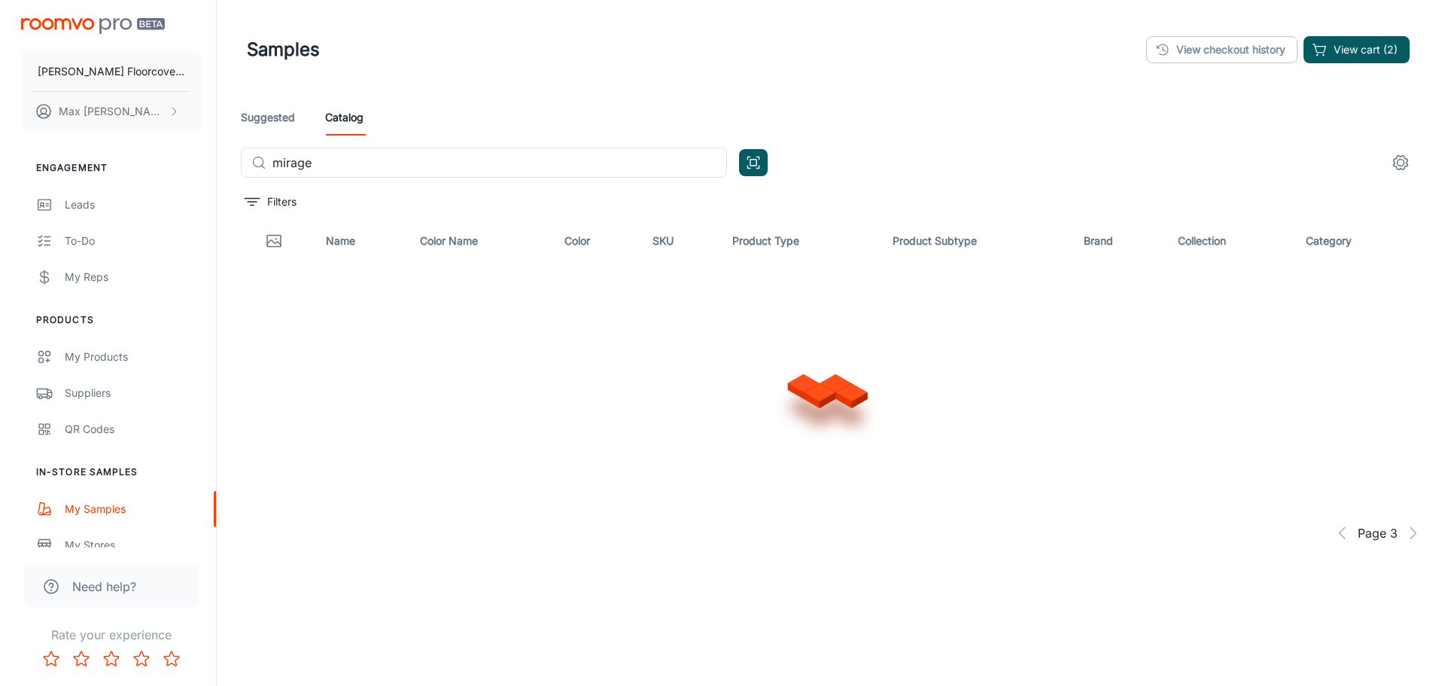
scroll to position [0, 0]
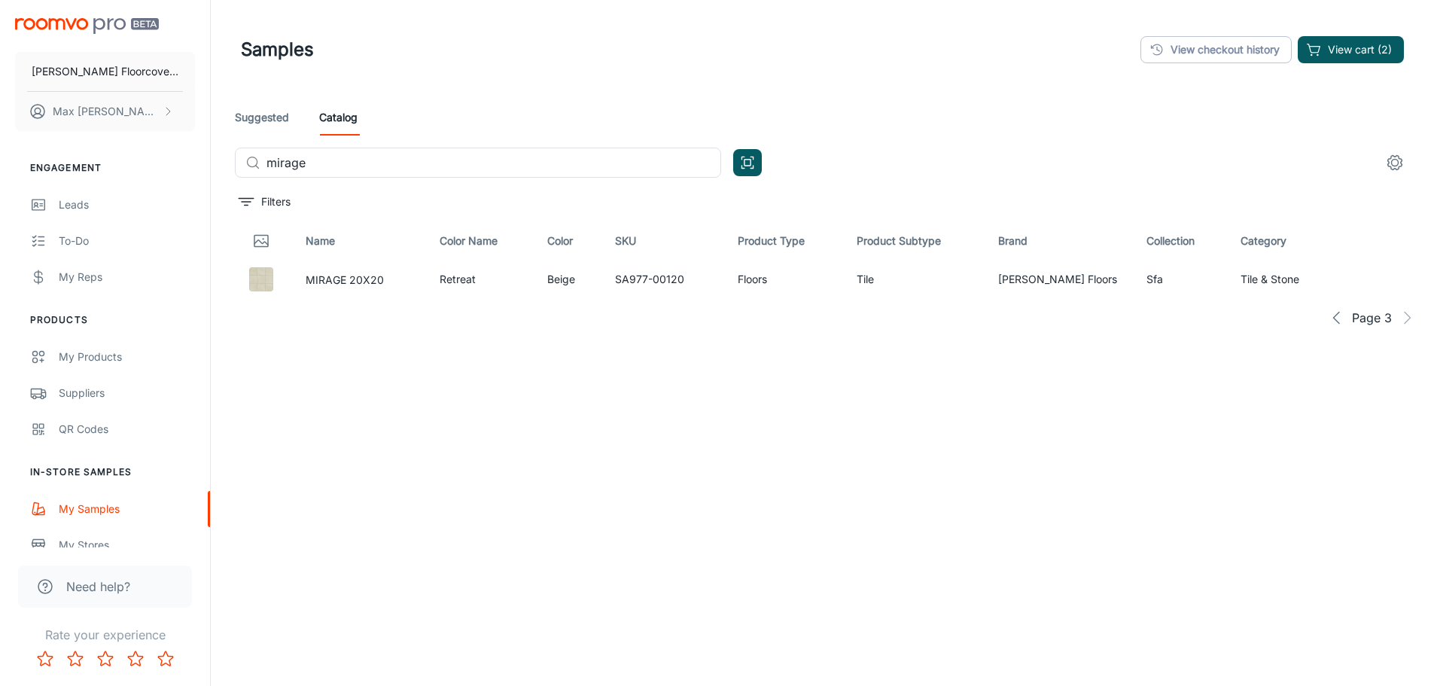
drag, startPoint x: 369, startPoint y: 160, endPoint x: 84, endPoint y: 160, distance: 284.5
click at [138, 154] on div "[PERSON_NAME] Floorcovering [PERSON_NAME] Engagement Leads To-do My Reps Produc…" at bounding box center [717, 381] width 1434 height 763
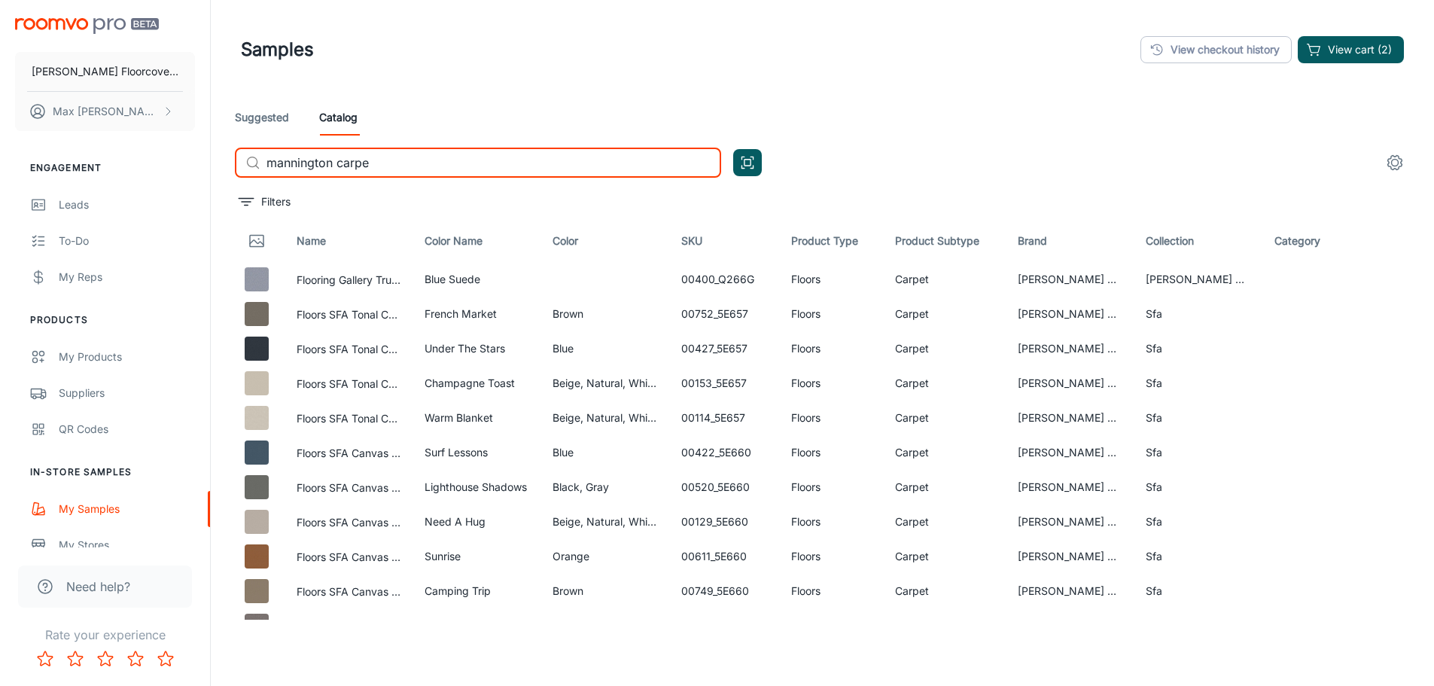
type input "mannington carpet"
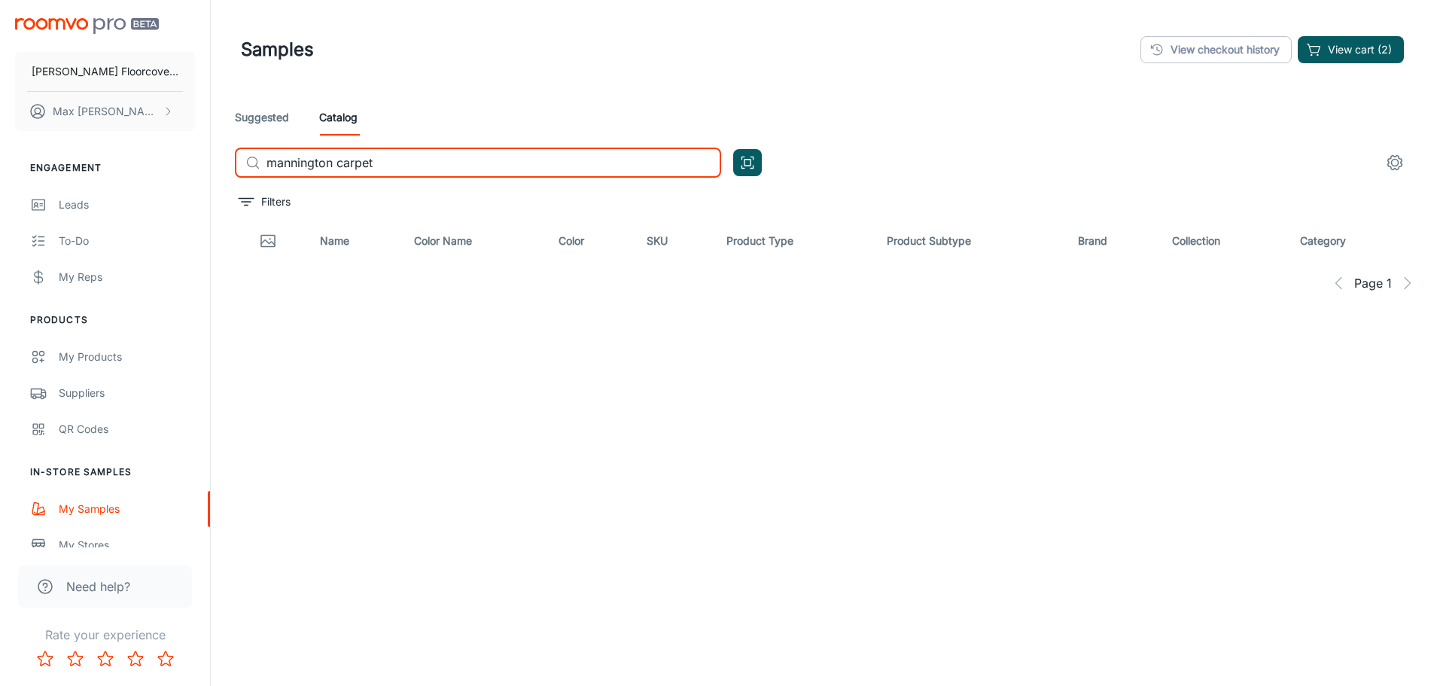
drag, startPoint x: 192, startPoint y: 132, endPoint x: 2, endPoint y: 115, distance: 191.2
click at [0, 113] on div "[PERSON_NAME] Floorcovering [PERSON_NAME] Engagement Leads To-do My Reps Produc…" at bounding box center [717, 381] width 1434 height 763
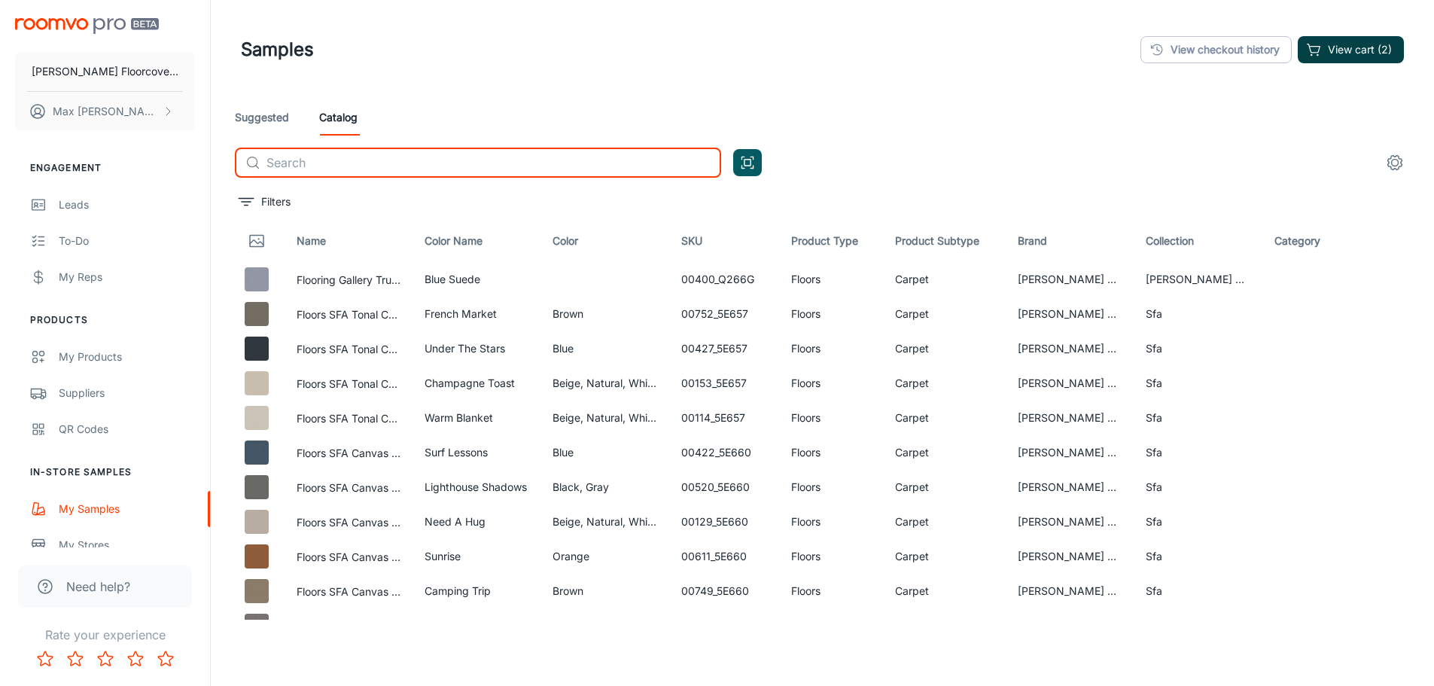
click at [1334, 42] on button "View cart (2)" at bounding box center [1351, 49] width 106 height 27
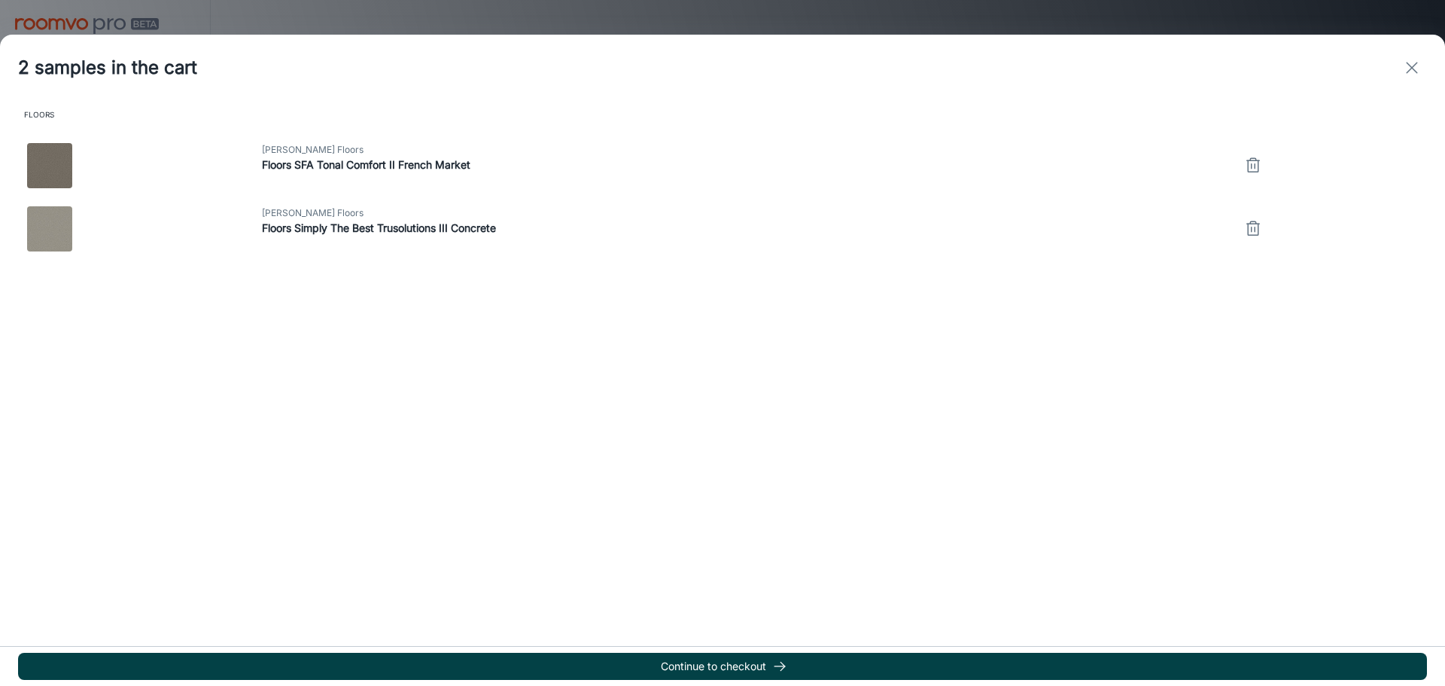
click at [764, 666] on button "Continue to checkout" at bounding box center [722, 666] width 1409 height 27
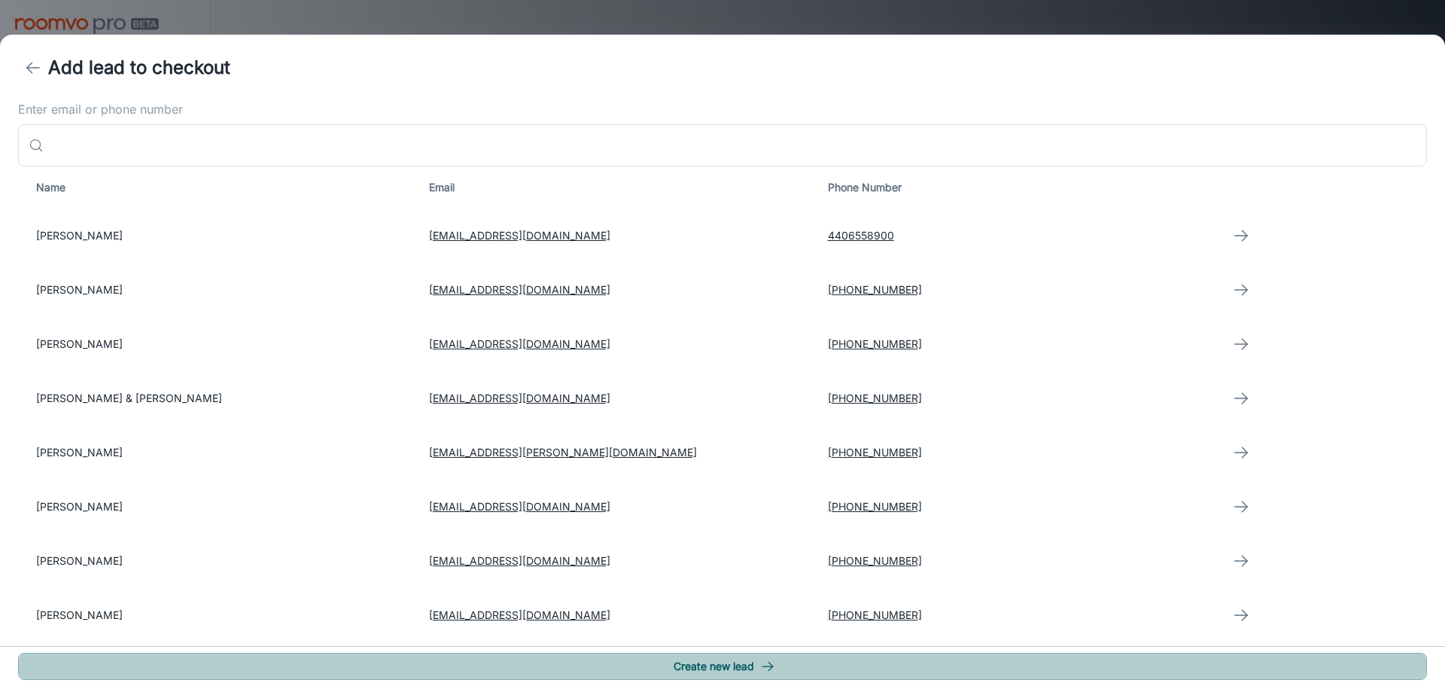
click at [764, 666] on line "button" at bounding box center [768, 666] width 11 height 0
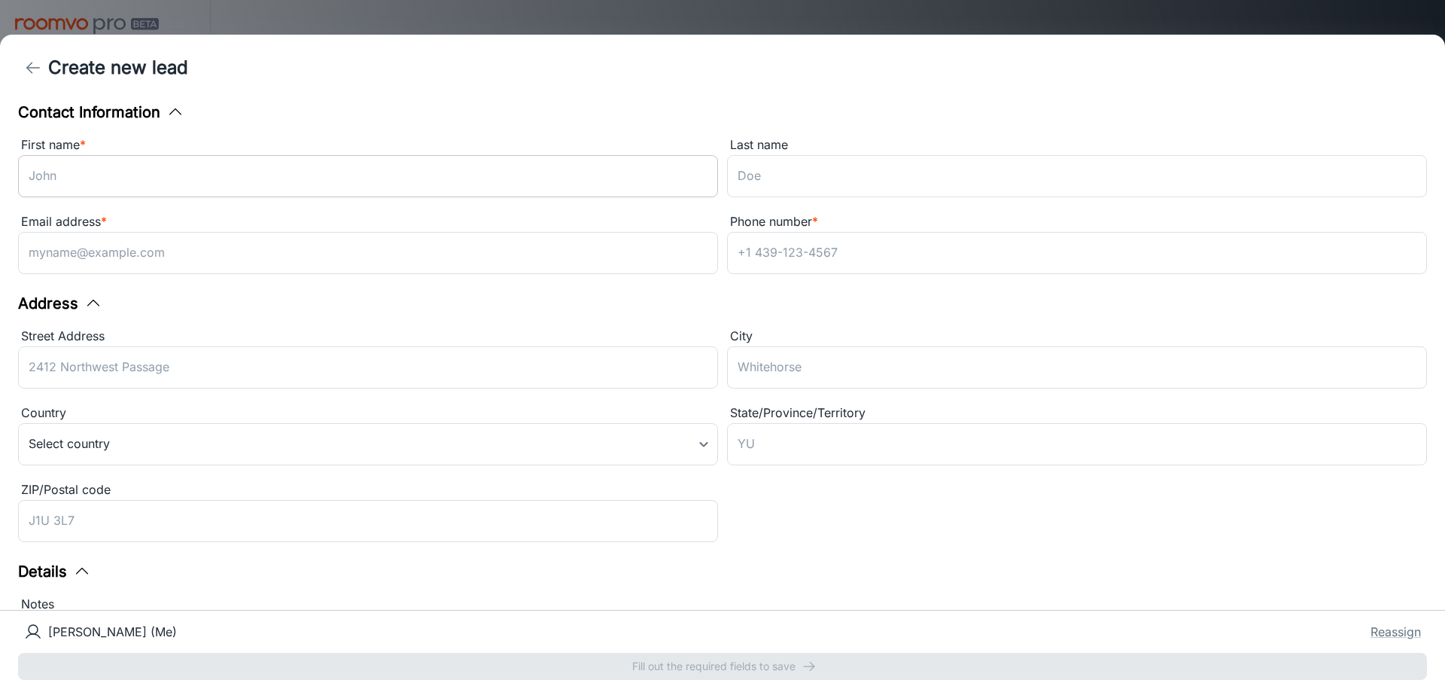
click at [286, 169] on input "First name *" at bounding box center [368, 176] width 700 height 42
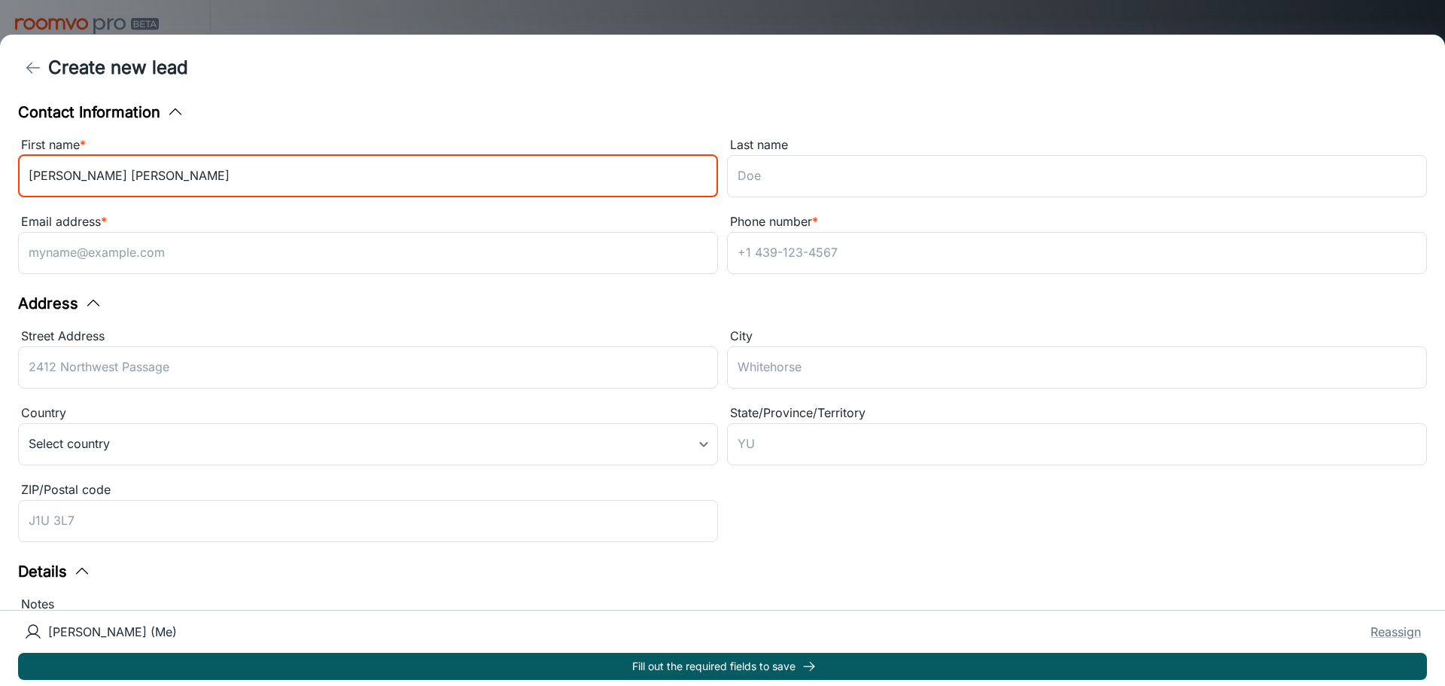
type input "[PERSON_NAME] [PERSON_NAME]"
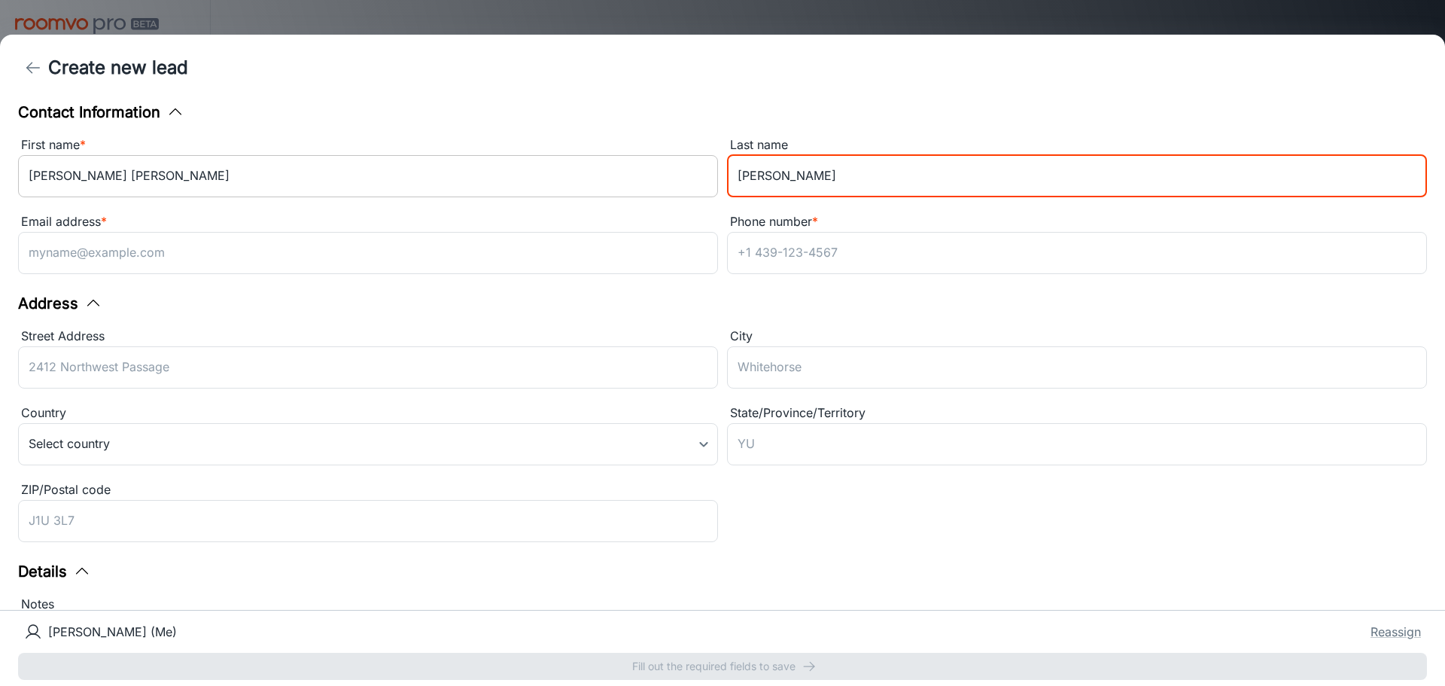
type input "[PERSON_NAME]"
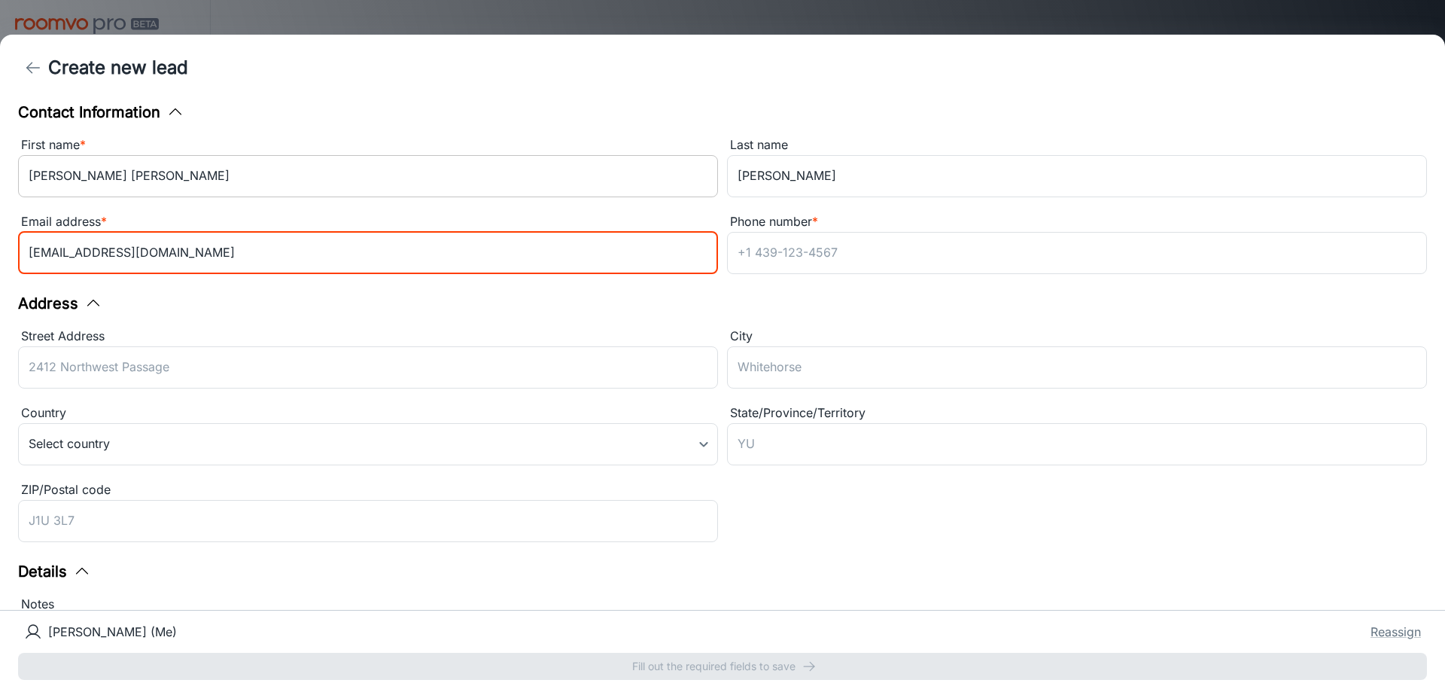
type input "[EMAIL_ADDRESS][DOMAIN_NAME]"
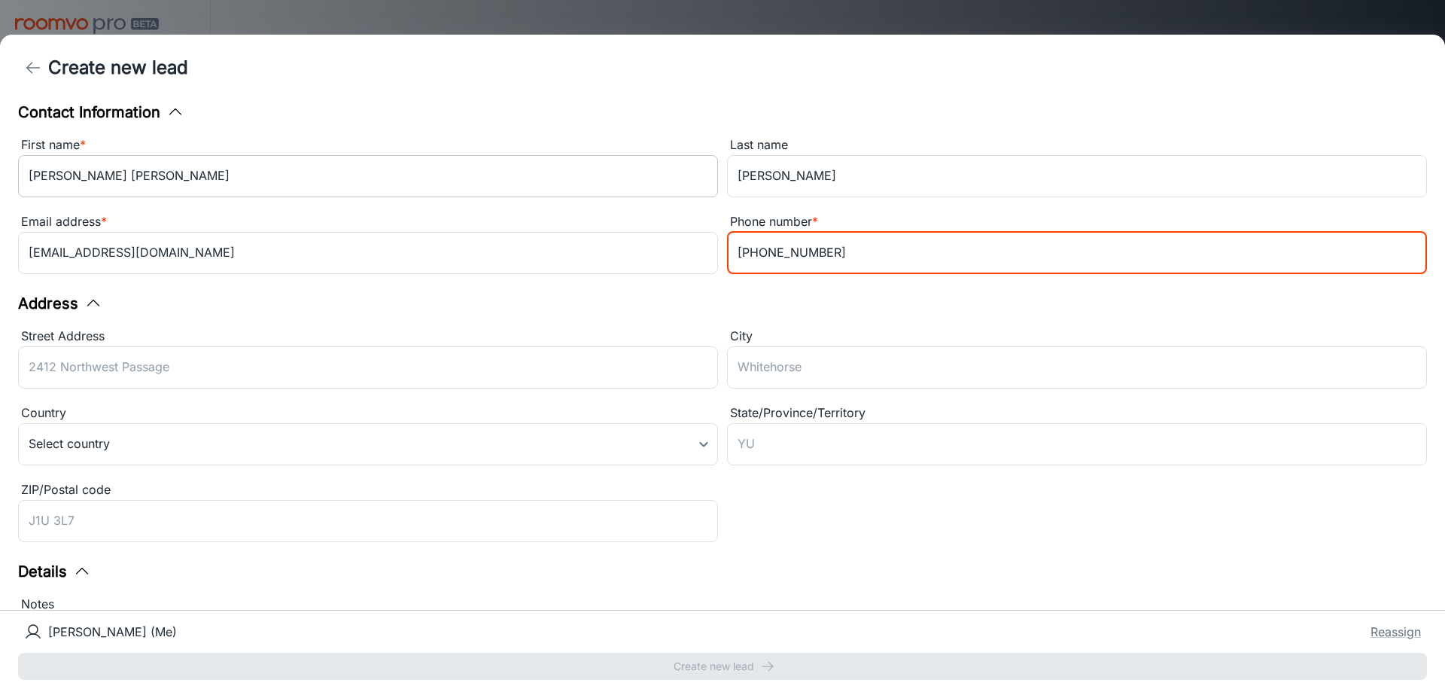
type input "[PHONE_NUMBER]"
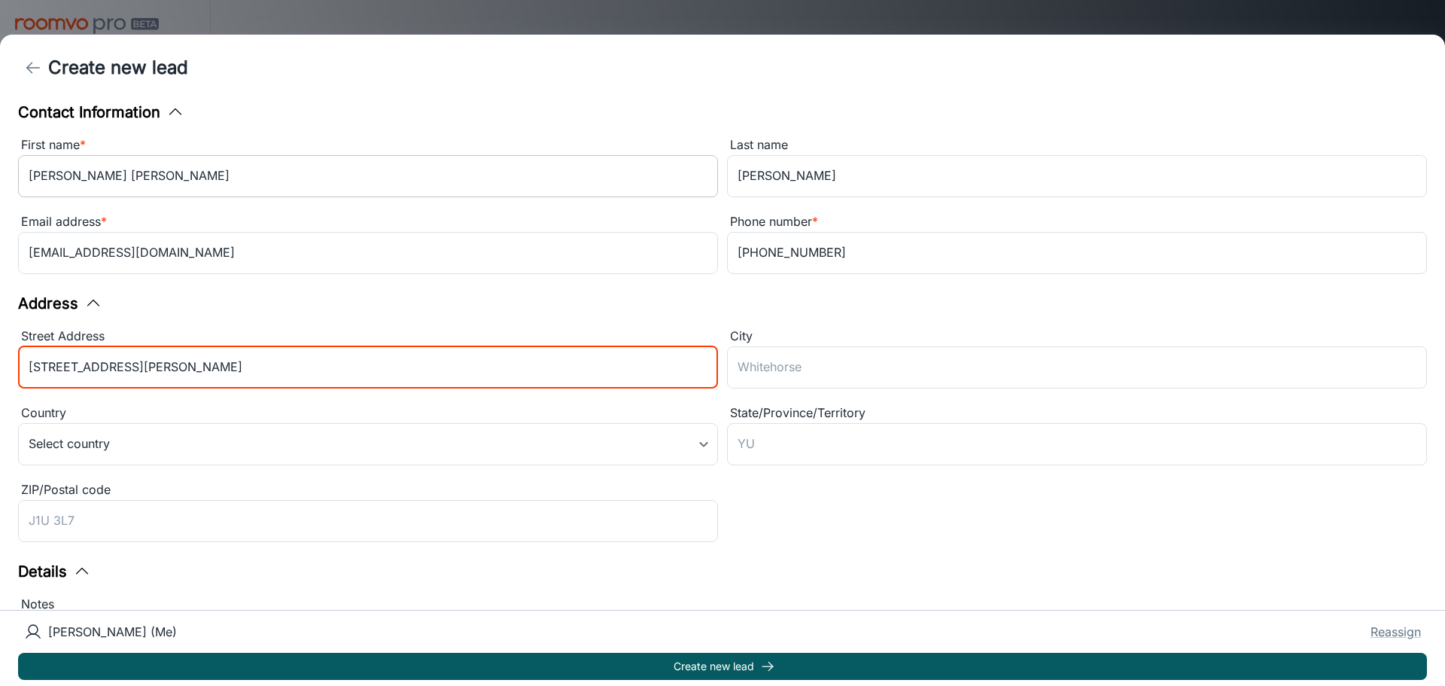
type input "[STREET_ADDRESS][PERSON_NAME]"
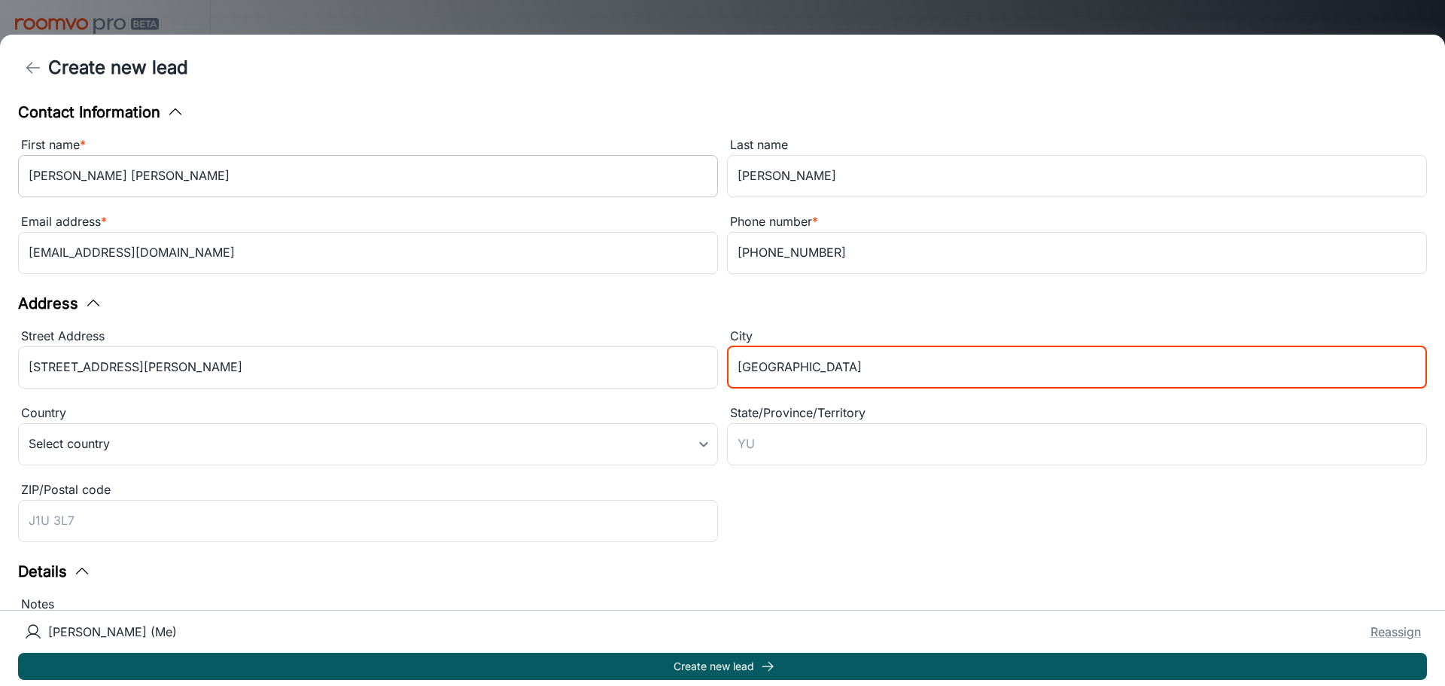
type input "[GEOGRAPHIC_DATA]"
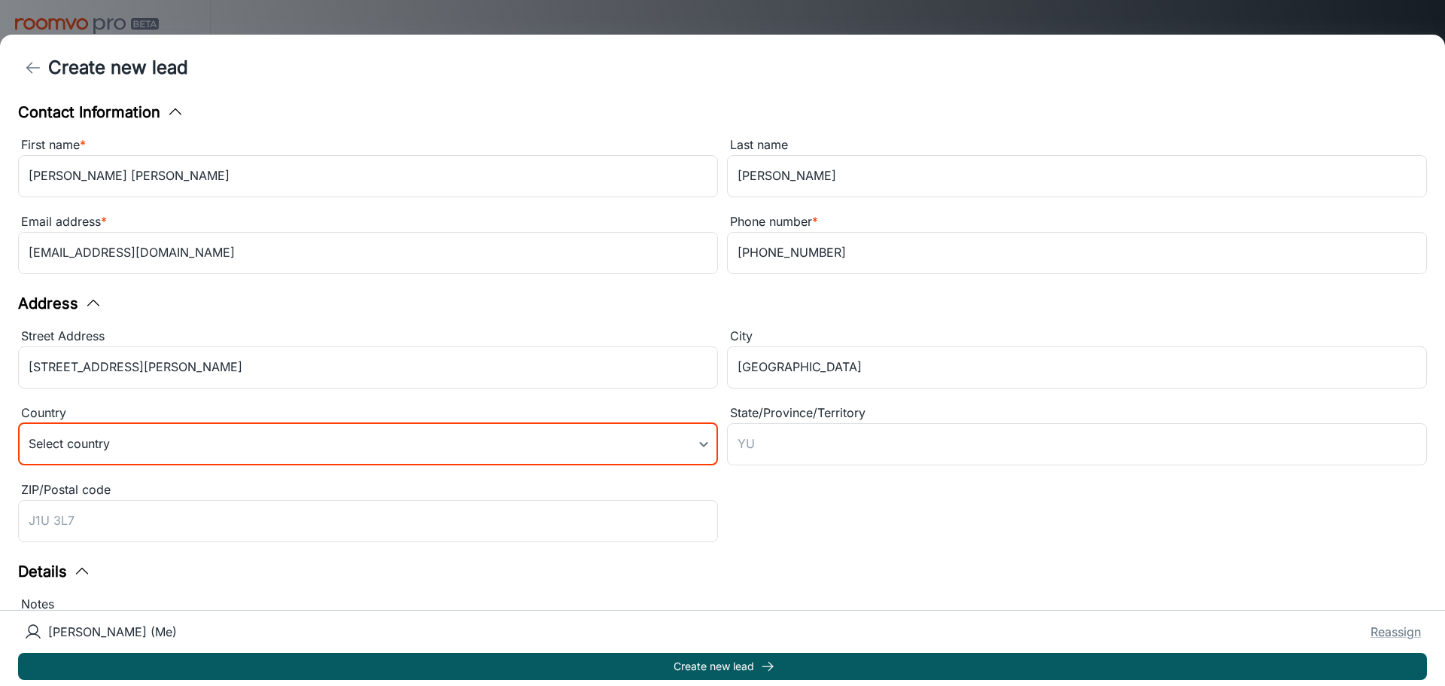
click at [604, 452] on body "[PERSON_NAME] Floorcovering [PERSON_NAME] Engagement Leads To-do My Reps Produc…" at bounding box center [722, 343] width 1445 height 686
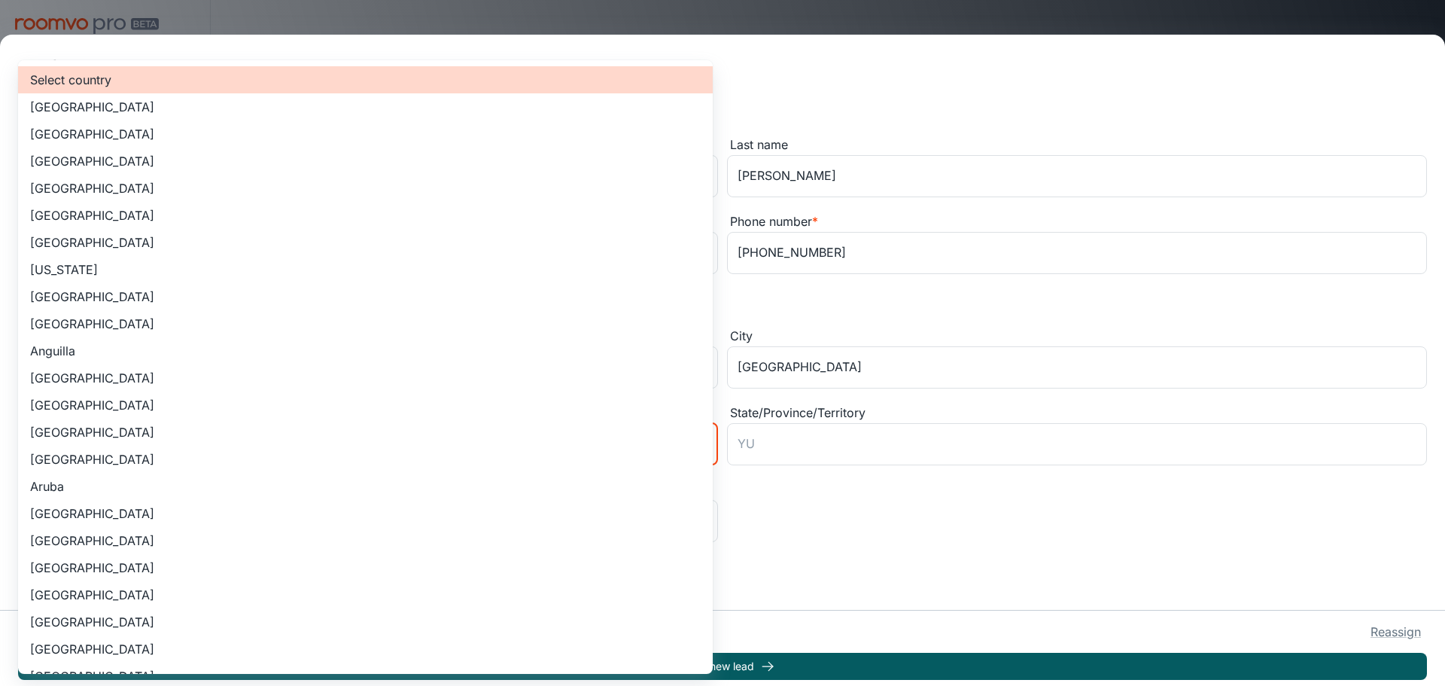
click at [135, 134] on li "[GEOGRAPHIC_DATA]" at bounding box center [365, 133] width 695 height 27
type input "US"
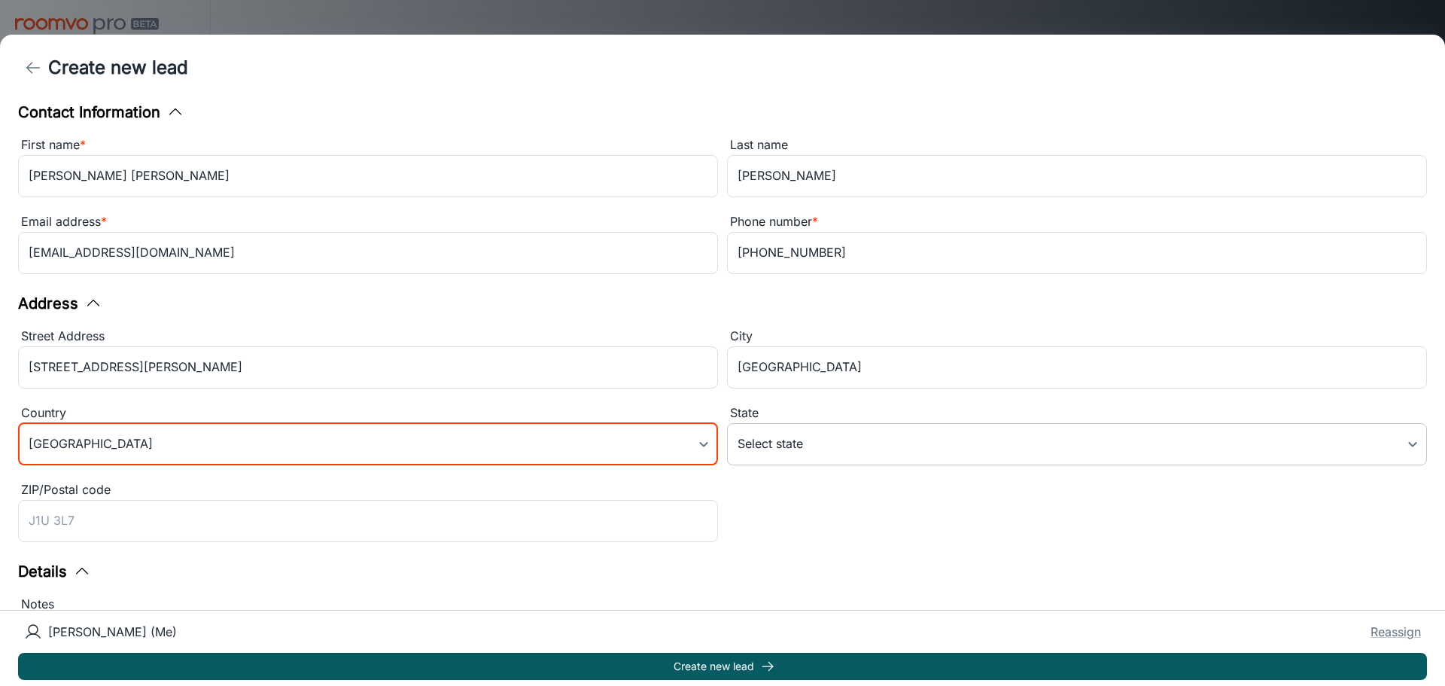
click at [793, 441] on body "[PERSON_NAME] Floorcovering [PERSON_NAME] Engagement Leads To-do My Reps Produc…" at bounding box center [722, 343] width 1445 height 686
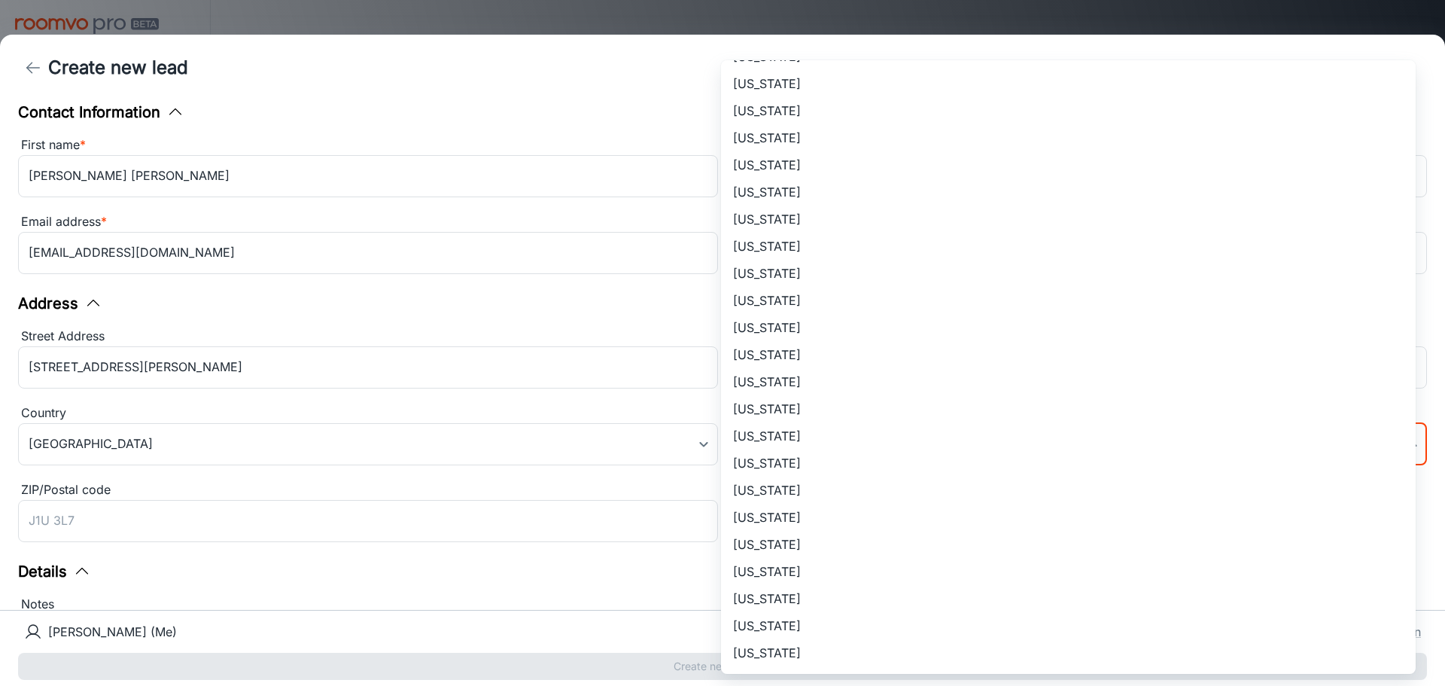
scroll to position [602, 0]
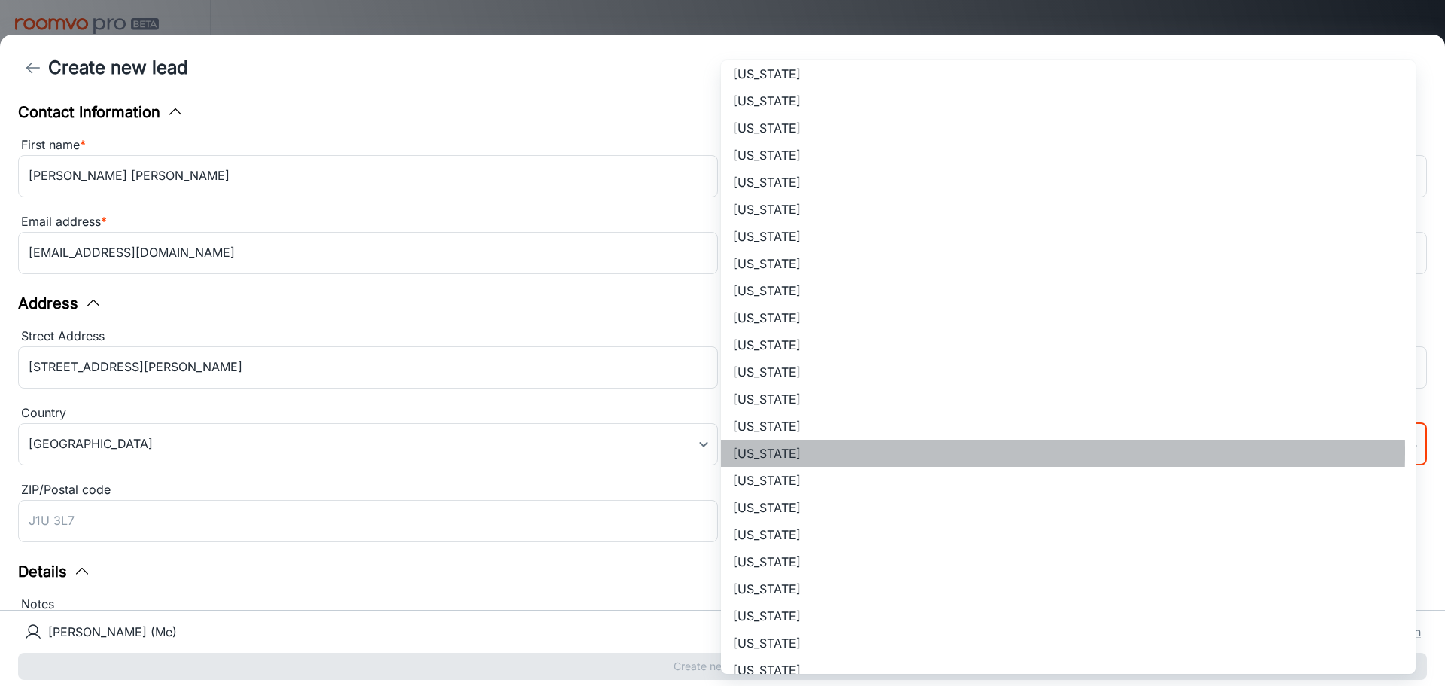
click at [740, 451] on li "[US_STATE]" at bounding box center [1068, 453] width 695 height 27
type input "[US_STATE]"
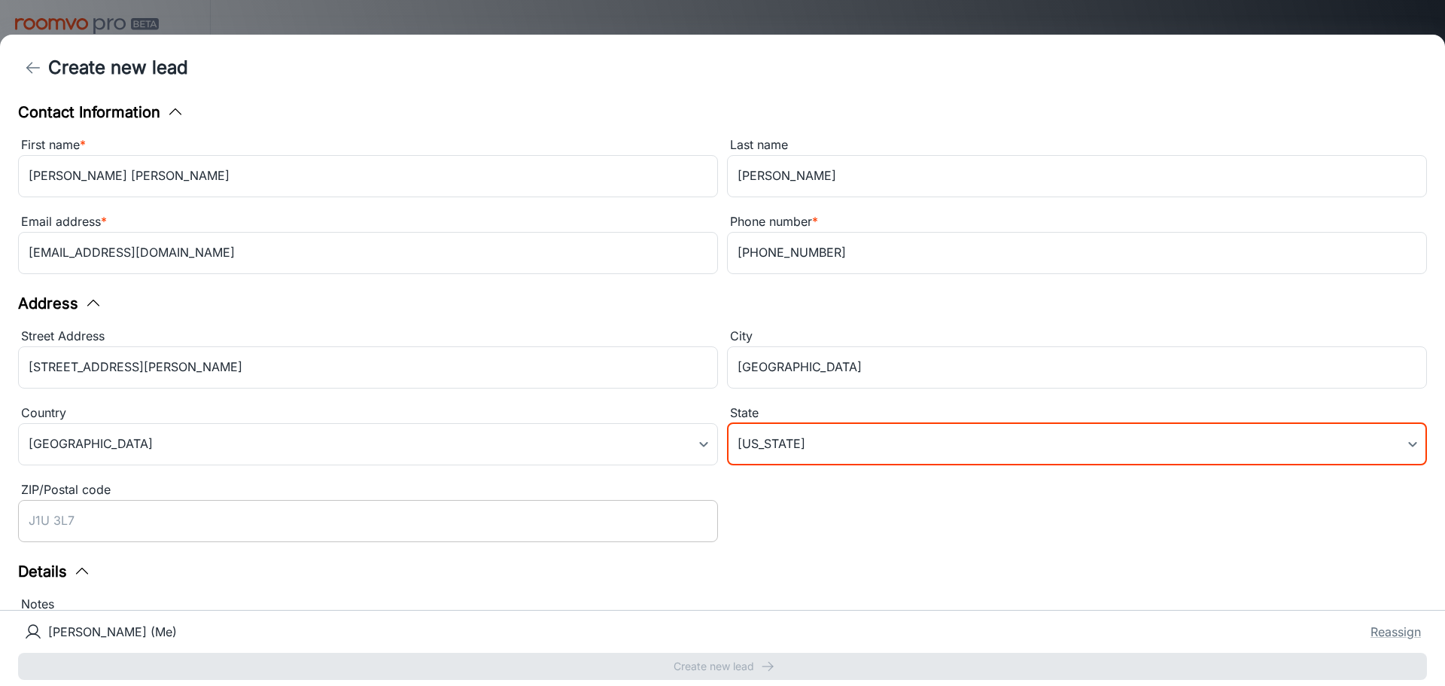
click at [319, 520] on input "ZIP/Postal code" at bounding box center [368, 521] width 700 height 42
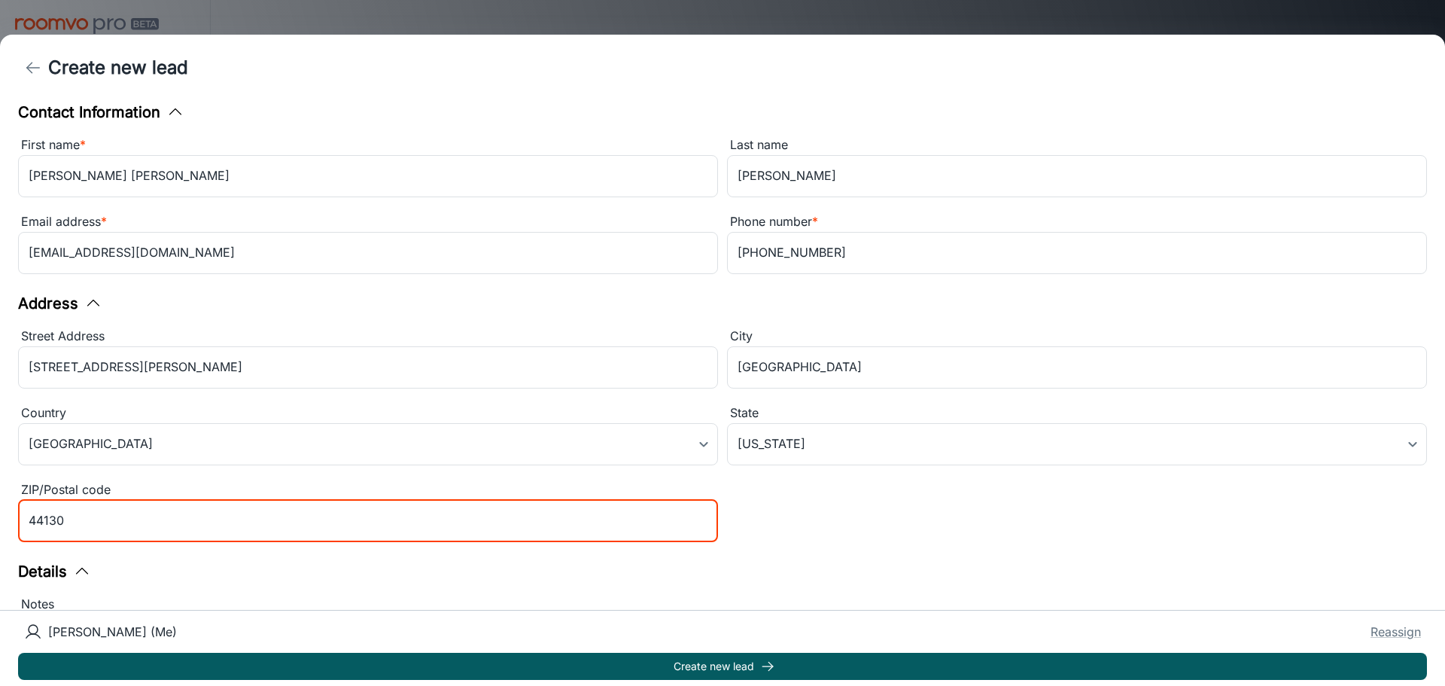
type input "44130"
click at [998, 568] on div "Details" at bounding box center [722, 571] width 1409 height 23
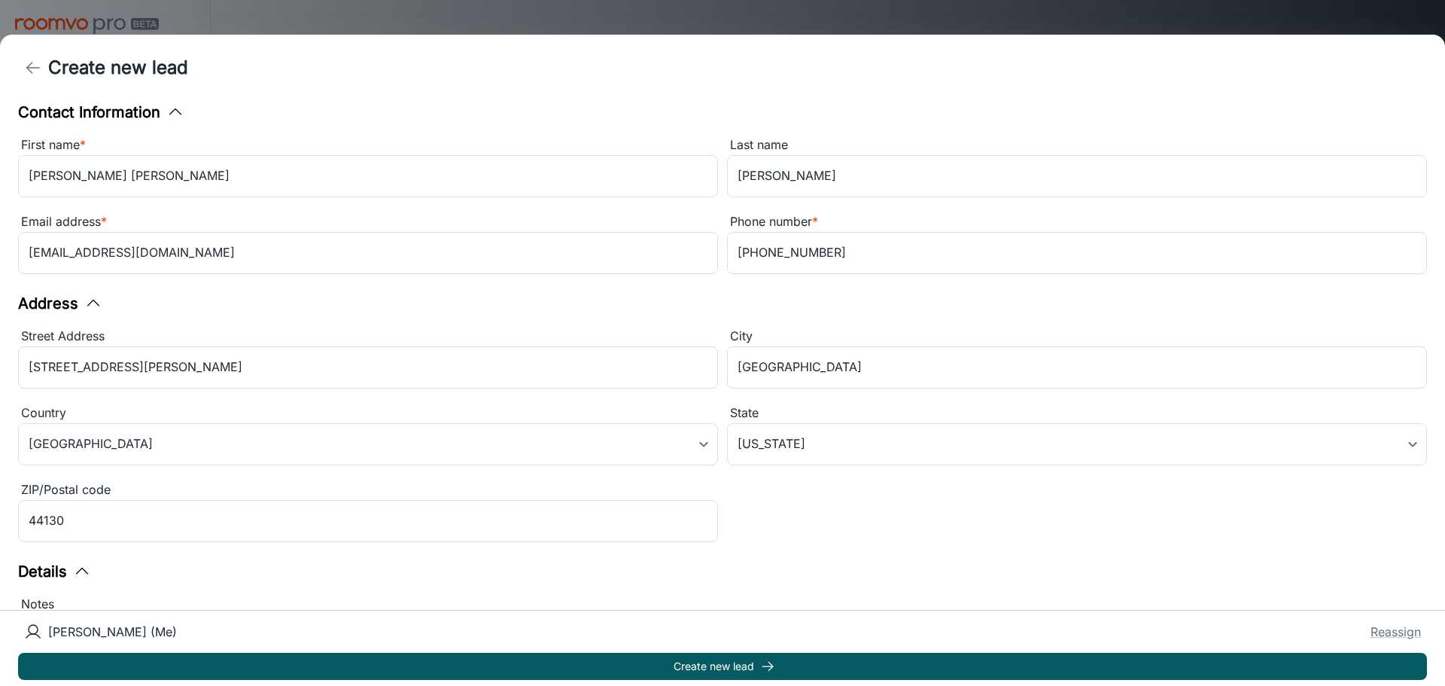
scroll to position [193, 0]
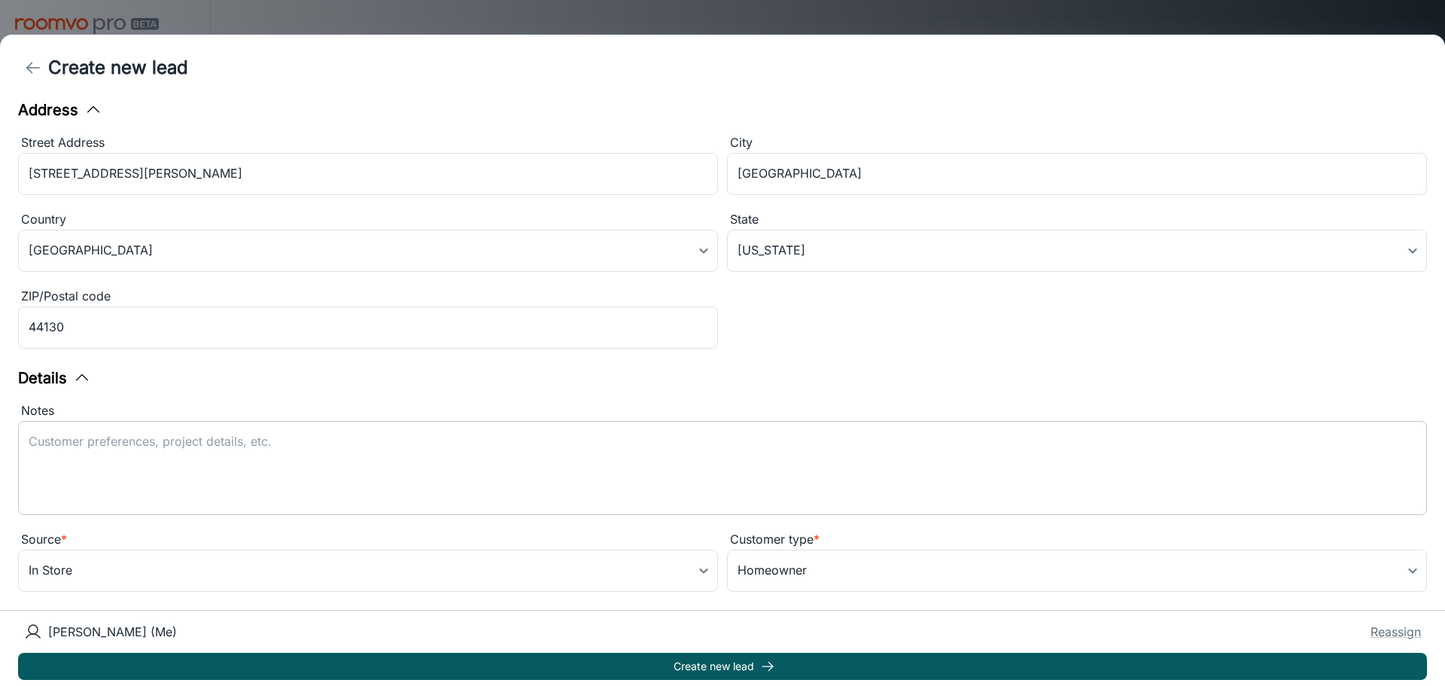
click at [632, 446] on textarea "Notes" at bounding box center [723, 467] width 1388 height 69
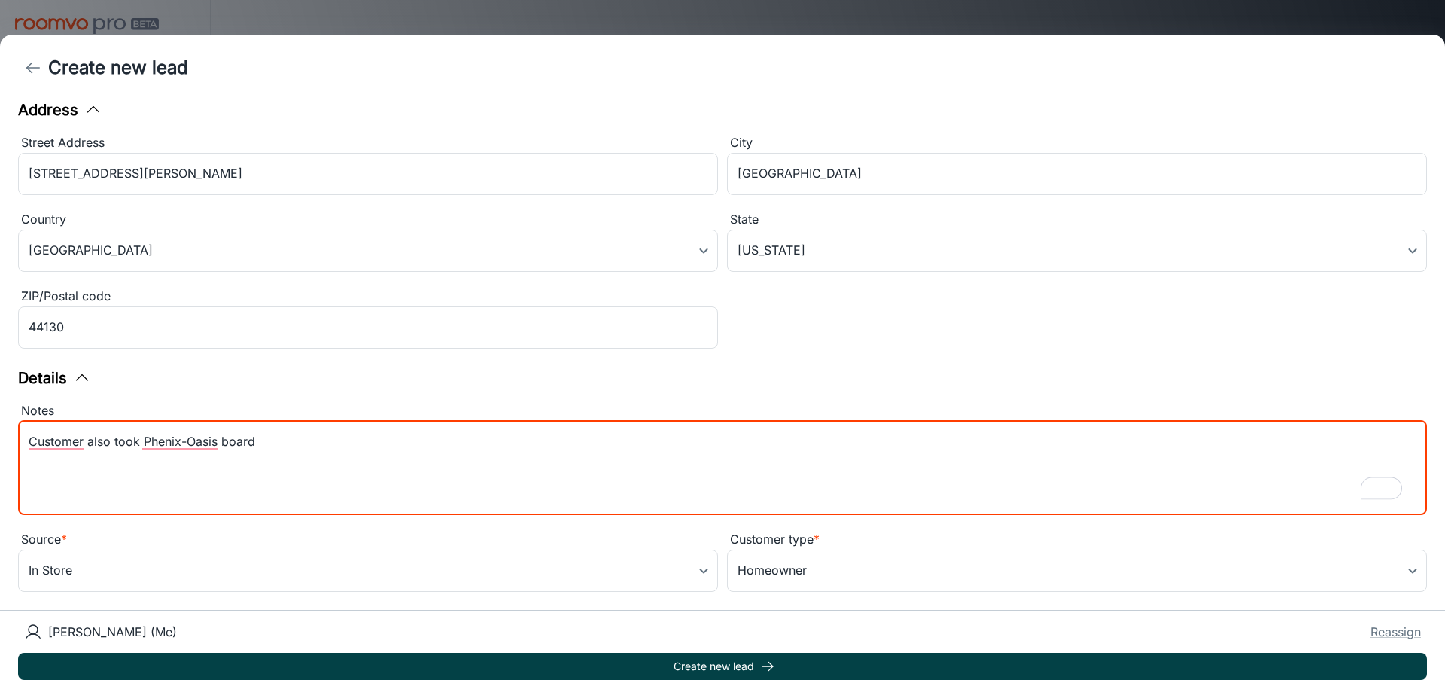
type textarea "Customer also took Phenix-Oasis board"
click at [749, 665] on button "Create new lead" at bounding box center [722, 666] width 1409 height 27
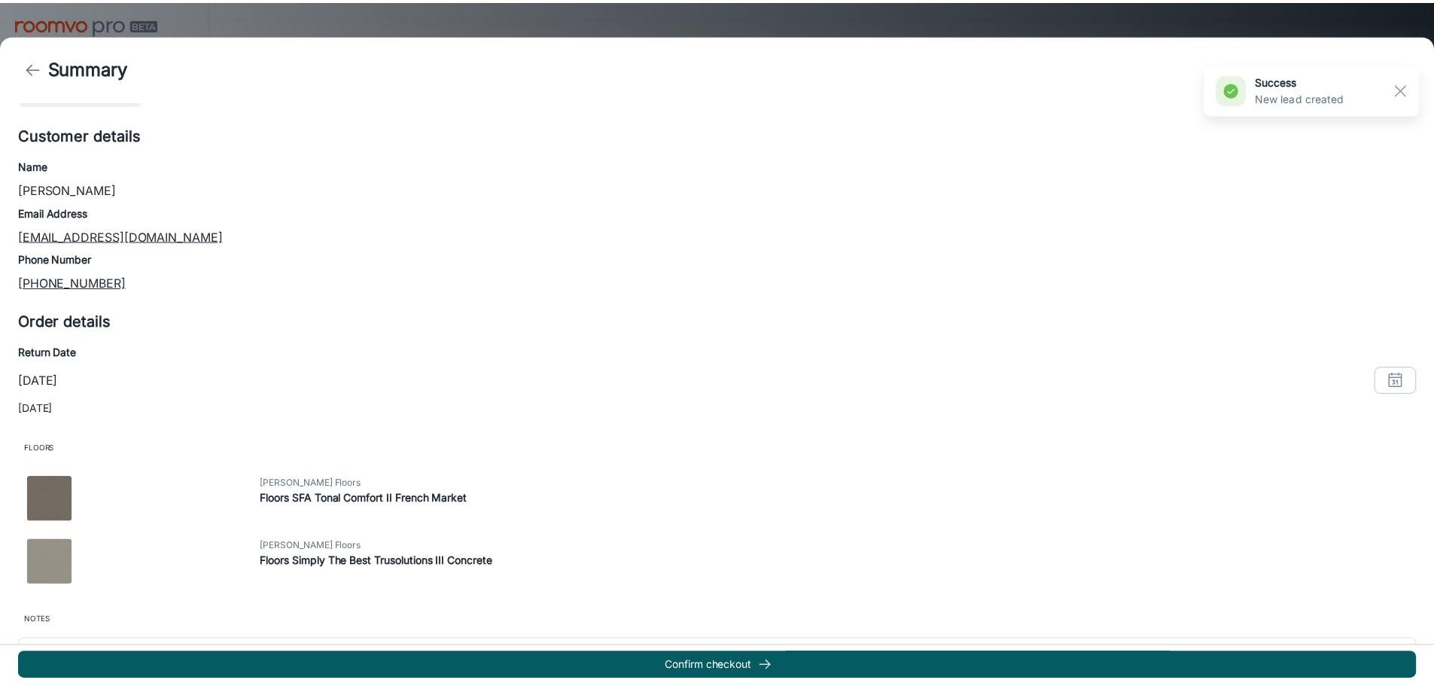
scroll to position [0, 0]
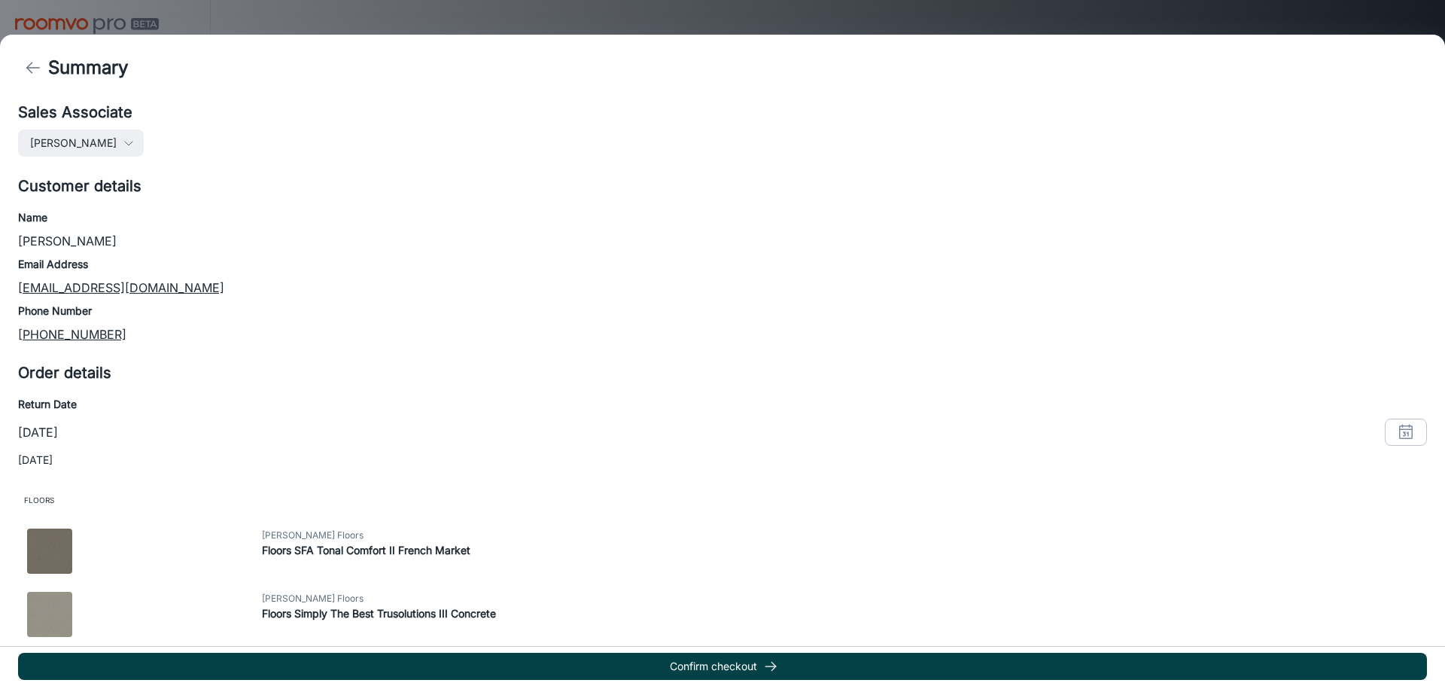
click at [774, 660] on icon "button" at bounding box center [770, 666] width 15 height 15
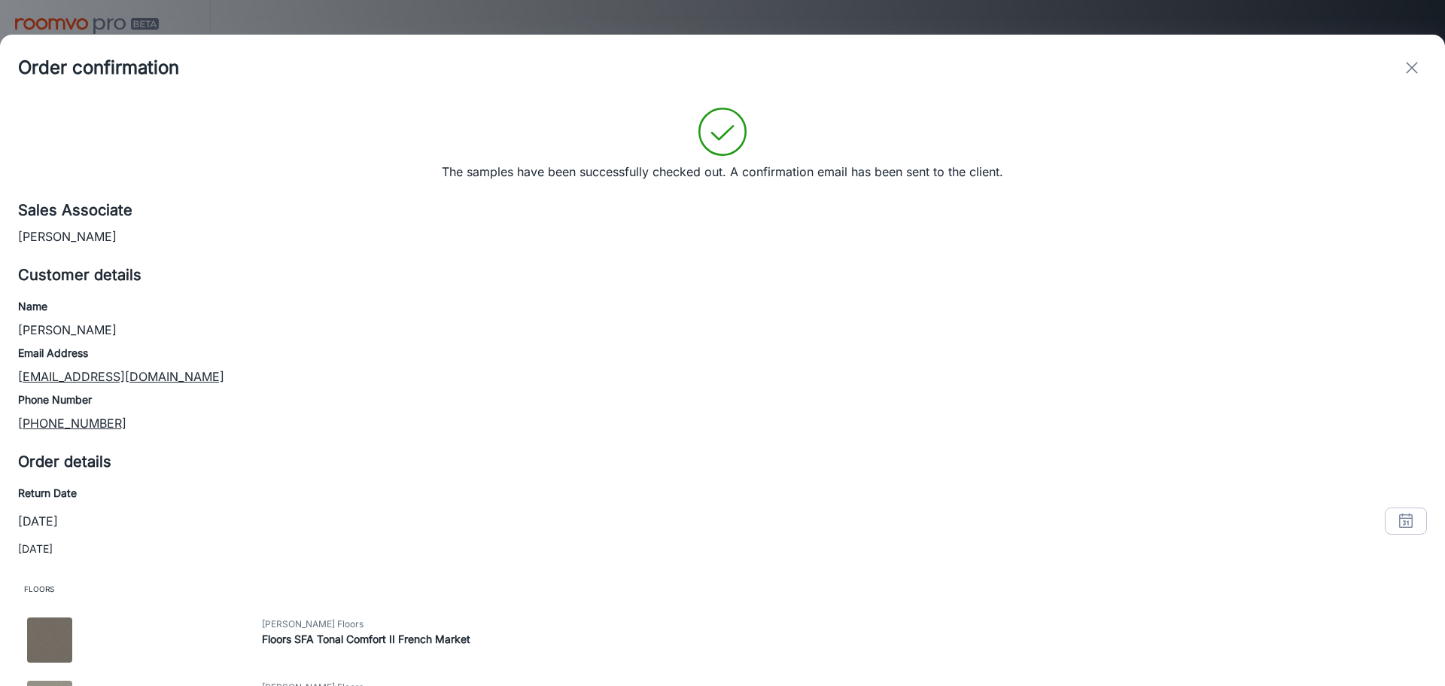
click at [1399, 65] on button "exit" at bounding box center [1412, 68] width 30 height 30
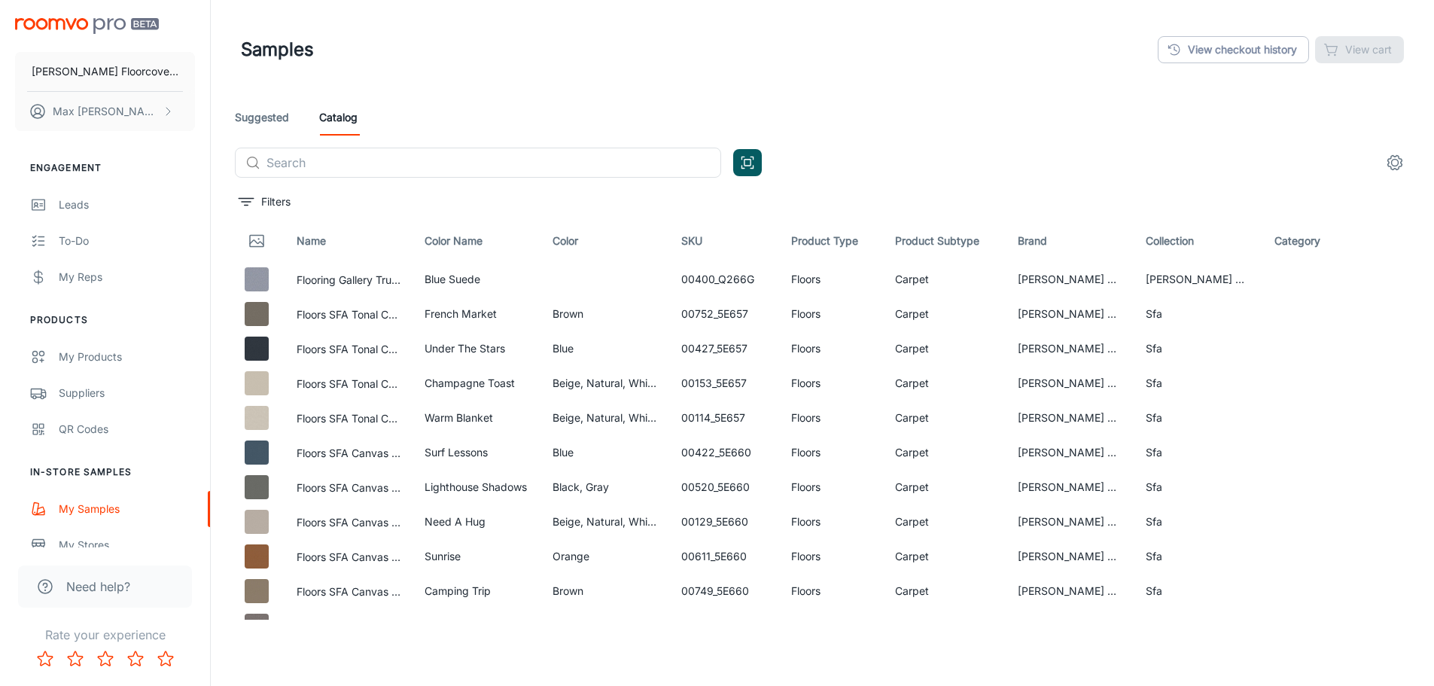
click at [446, 58] on div "Samples View checkout history View cart" at bounding box center [822, 49] width 1163 height 39
